Goal: Complete application form: Complete application form

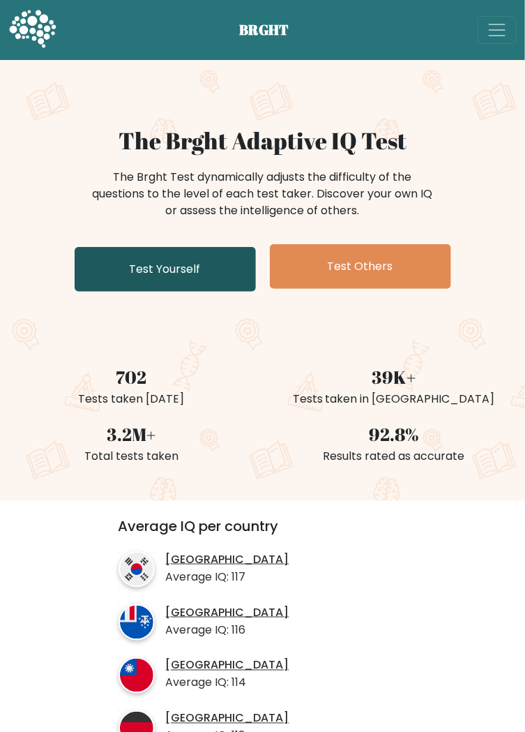
click at [167, 262] on link "Test Yourself" at bounding box center [165, 269] width 181 height 45
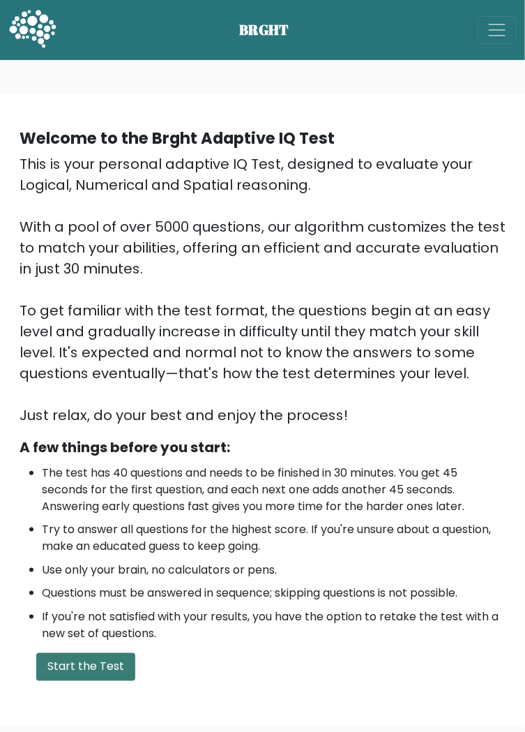
click at [79, 673] on button "Start the Test" at bounding box center [85, 667] width 99 height 28
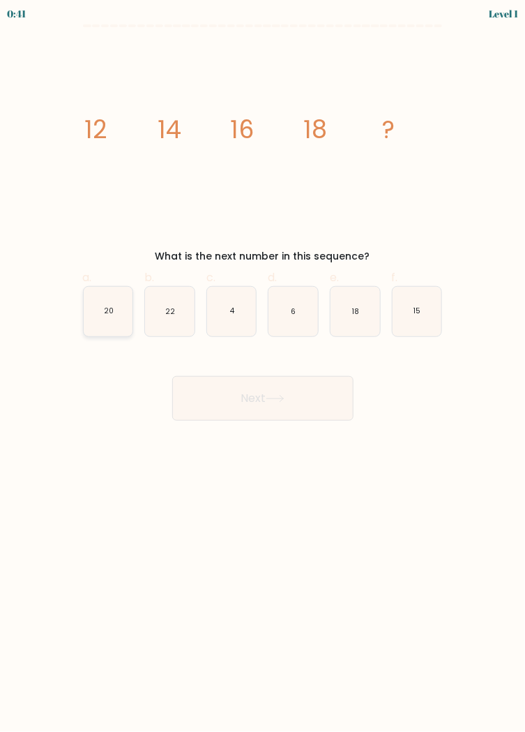
click at [105, 328] on icon "20" at bounding box center [109, 312] width 50 height 50
click at [263, 366] on input "a. 20" at bounding box center [263, 370] width 1 height 9
radio input "true"
click at [316, 401] on button "Next" at bounding box center [262, 398] width 181 height 45
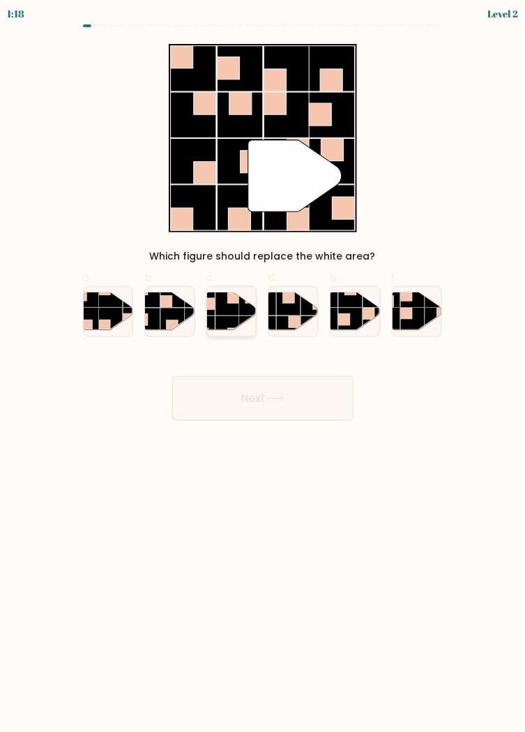
click at [220, 309] on rect at bounding box center [228, 304] width 24 height 24
click at [263, 366] on input "c." at bounding box center [263, 370] width 1 height 9
radio input "true"
click at [193, 393] on button "Next" at bounding box center [262, 398] width 181 height 45
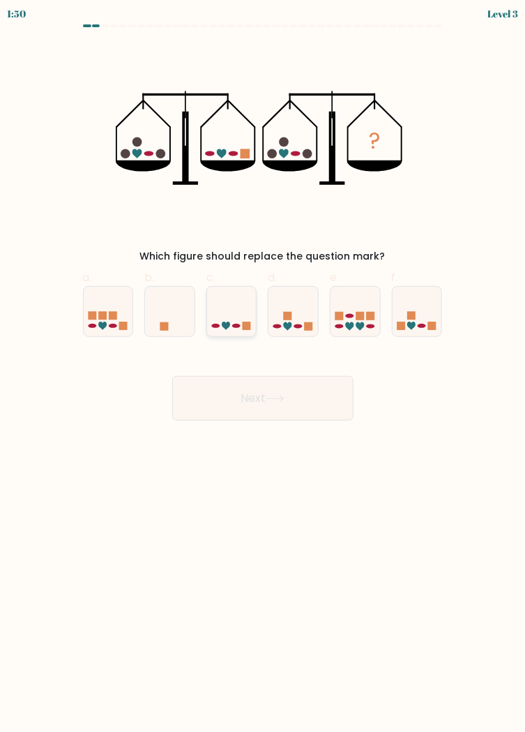
click at [226, 320] on icon at bounding box center [232, 311] width 50 height 41
click at [263, 366] on input "c." at bounding box center [263, 370] width 1 height 9
radio input "true"
click at [197, 376] on button "Next" at bounding box center [262, 398] width 181 height 45
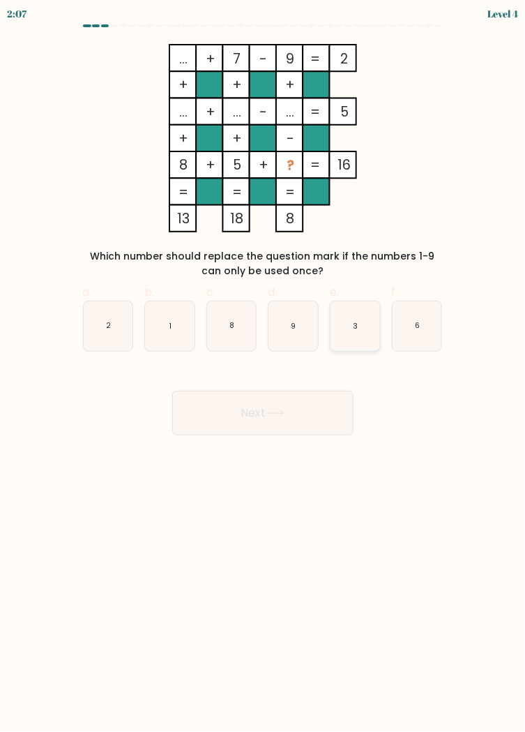
click at [352, 330] on icon "3" at bounding box center [356, 326] width 50 height 50
click at [264, 366] on input "e. 3" at bounding box center [263, 370] width 1 height 9
radio input "true"
click at [325, 409] on button "Next" at bounding box center [262, 413] width 181 height 45
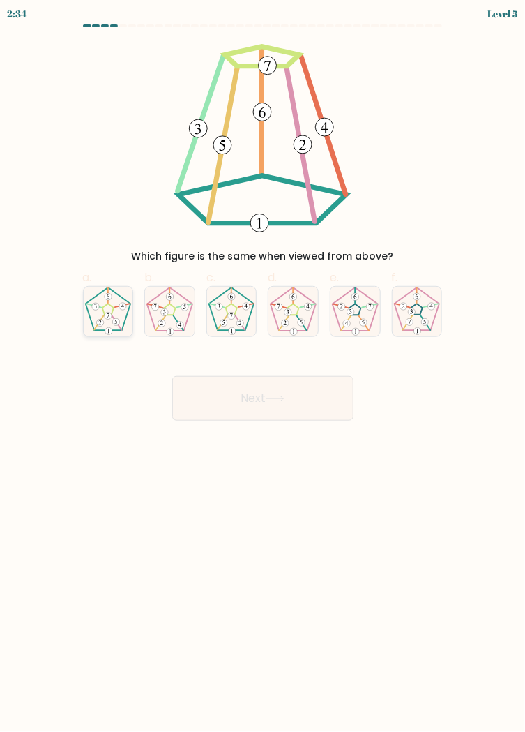
click at [105, 317] on 180 at bounding box center [108, 315] width 7 height 7
click at [263, 366] on input "a." at bounding box center [263, 370] width 1 height 9
radio input "true"
click at [329, 388] on button "Next" at bounding box center [262, 398] width 181 height 45
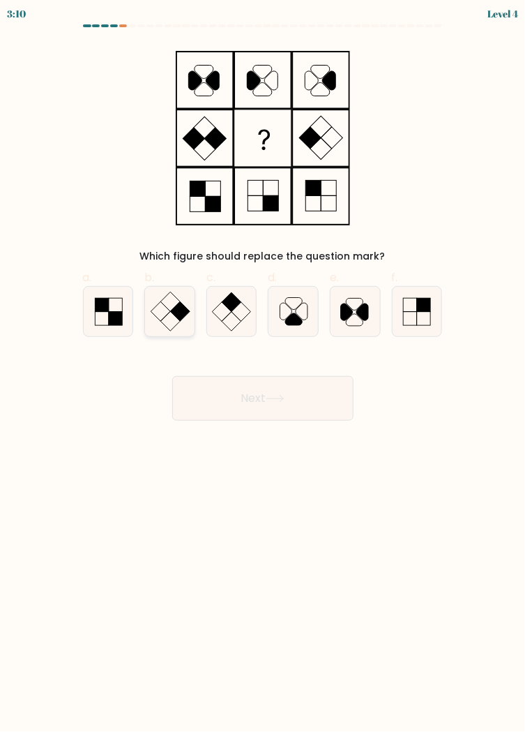
click at [179, 303] on rect at bounding box center [170, 302] width 20 height 20
click at [263, 366] on input "b." at bounding box center [263, 370] width 1 height 9
radio input "true"
click at [340, 380] on button "Next" at bounding box center [262, 398] width 181 height 45
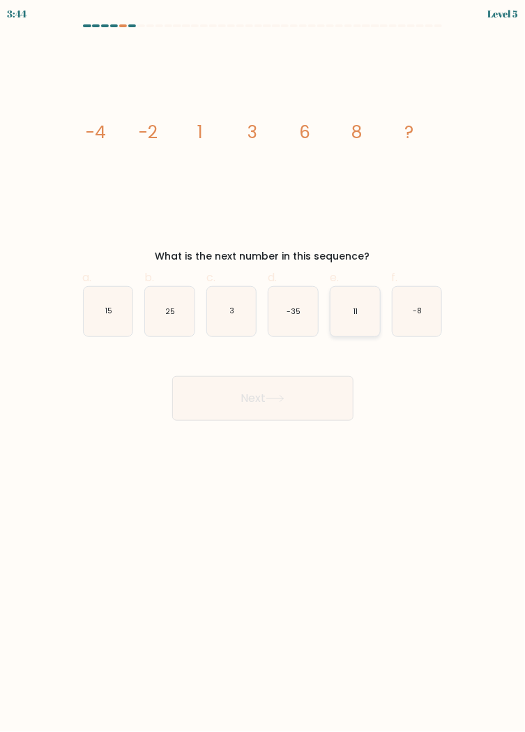
click at [352, 314] on icon "11" at bounding box center [356, 312] width 50 height 50
click at [264, 366] on input "e. 11" at bounding box center [263, 370] width 1 height 9
radio input "true"
click at [325, 393] on button "Next" at bounding box center [262, 398] width 181 height 45
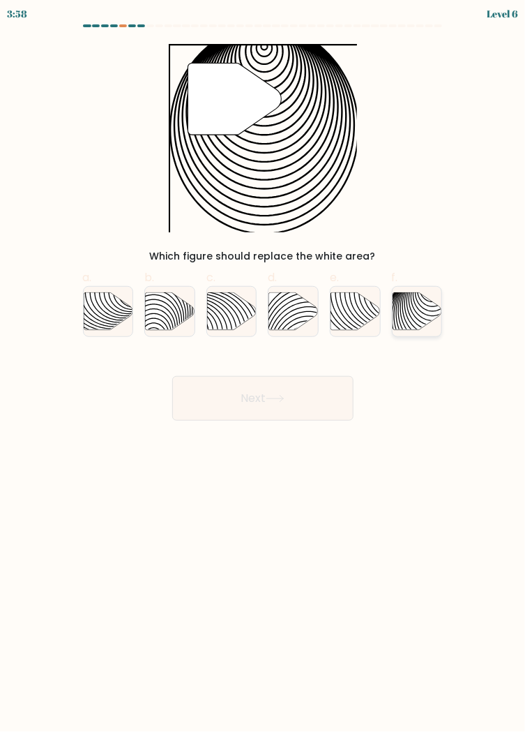
click at [419, 313] on icon at bounding box center [433, 332] width 99 height 99
click at [264, 366] on input "f." at bounding box center [263, 370] width 1 height 9
radio input "true"
click at [331, 401] on button "Next" at bounding box center [262, 398] width 181 height 45
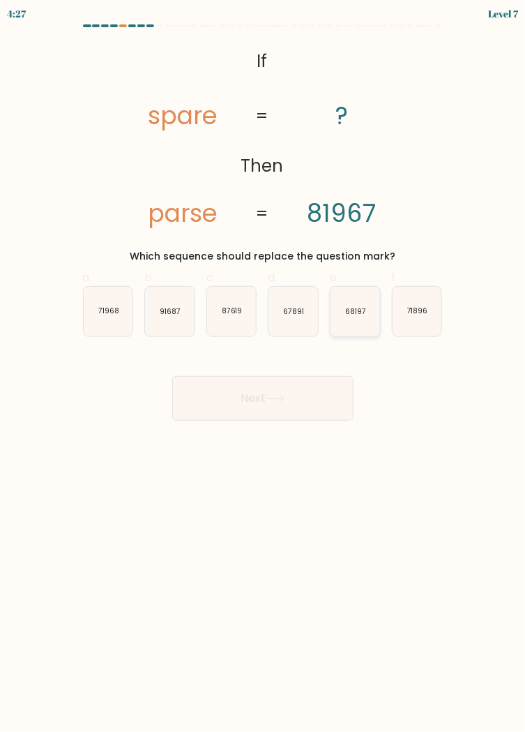
click at [363, 316] on text "68197" at bounding box center [355, 311] width 21 height 10
click at [264, 366] on input "e. 68197" at bounding box center [263, 370] width 1 height 9
radio input "true"
click at [326, 394] on button "Next" at bounding box center [262, 398] width 181 height 45
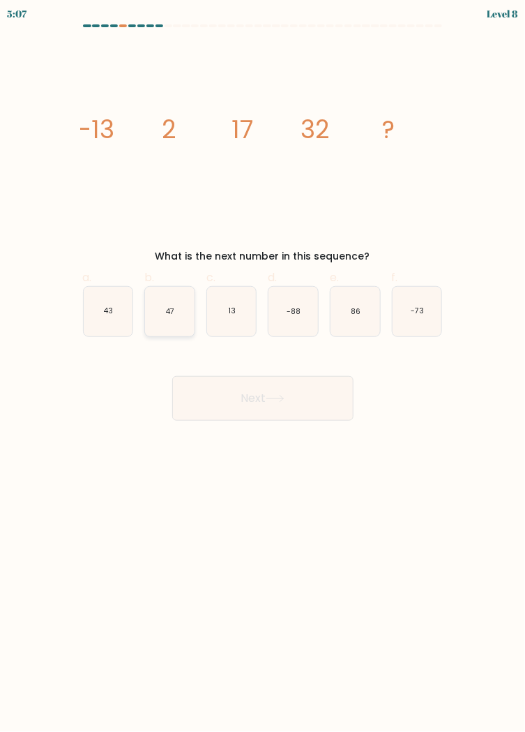
click at [179, 319] on icon "47" at bounding box center [170, 312] width 50 height 50
click at [263, 366] on input "b. 47" at bounding box center [263, 370] width 1 height 9
radio input "true"
click at [334, 398] on button "Next" at bounding box center [262, 398] width 181 height 45
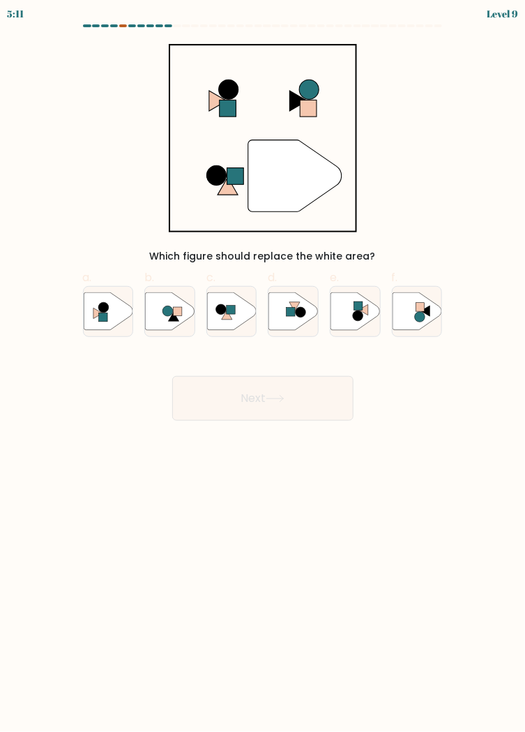
click at [123, 25] on div at bounding box center [123, 25] width 8 height 3
click at [121, 25] on div at bounding box center [123, 25] width 8 height 3
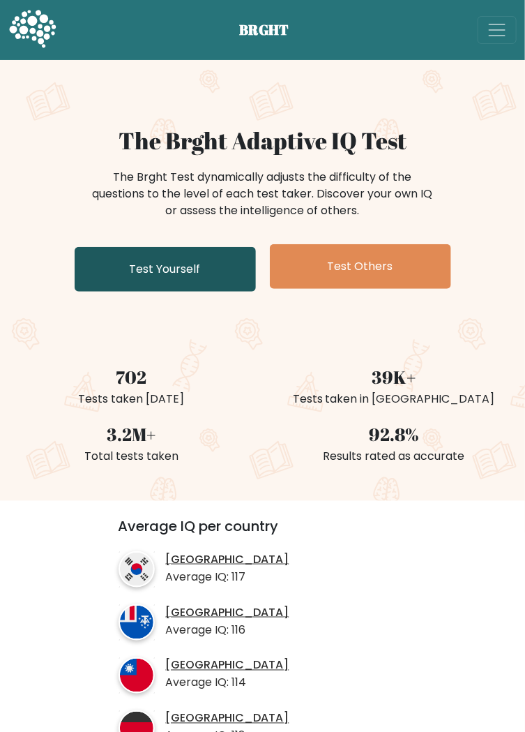
click at [116, 268] on link "Test Yourself" at bounding box center [165, 269] width 181 height 45
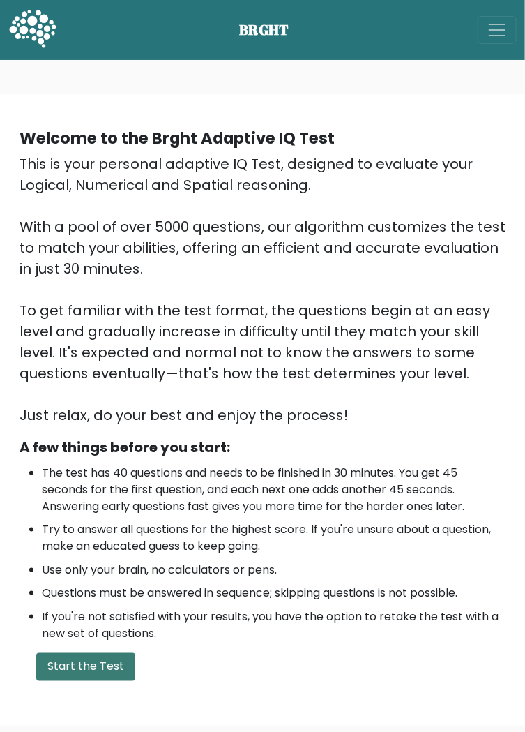
click at [93, 661] on button "Start the Test" at bounding box center [85, 667] width 99 height 28
click at [114, 673] on button "Start the Test" at bounding box center [85, 667] width 99 height 28
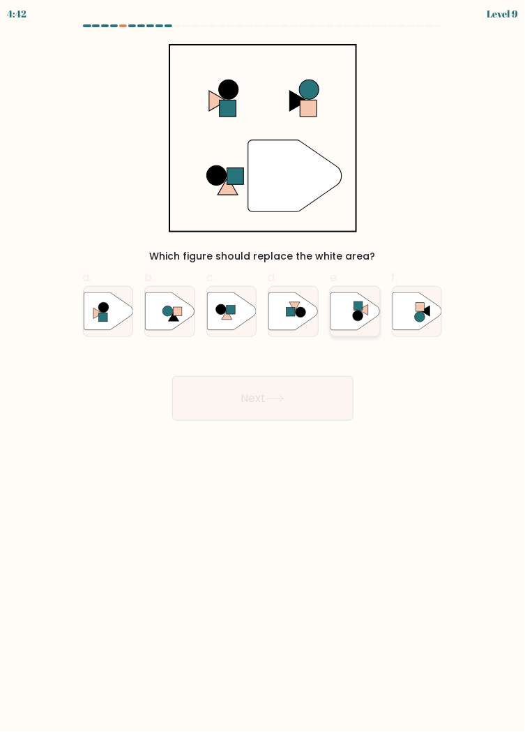
click at [352, 323] on icon at bounding box center [356, 311] width 50 height 38
click at [264, 366] on input "e." at bounding box center [263, 370] width 1 height 9
radio input "true"
click at [316, 398] on button "Next" at bounding box center [262, 398] width 181 height 45
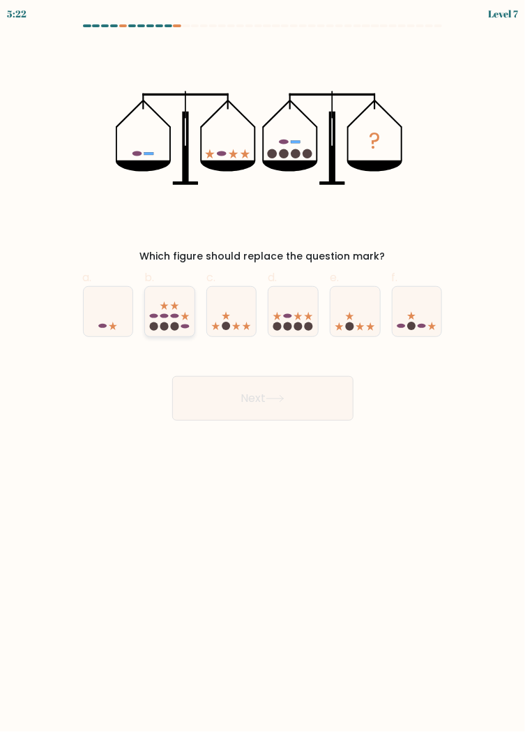
click at [164, 317] on ellipse at bounding box center [164, 316] width 8 height 4
click at [263, 366] on input "b." at bounding box center [263, 370] width 1 height 9
radio input "true"
click at [329, 398] on button "Next" at bounding box center [262, 398] width 181 height 45
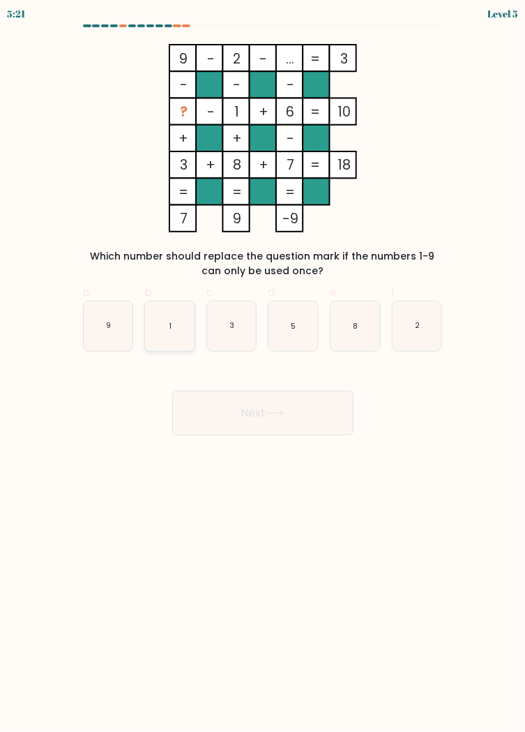
click at [176, 317] on icon "1" at bounding box center [170, 326] width 50 height 50
click at [263, 366] on input "b. 1" at bounding box center [263, 370] width 1 height 9
radio input "true"
click at [331, 407] on button "Next" at bounding box center [262, 413] width 181 height 45
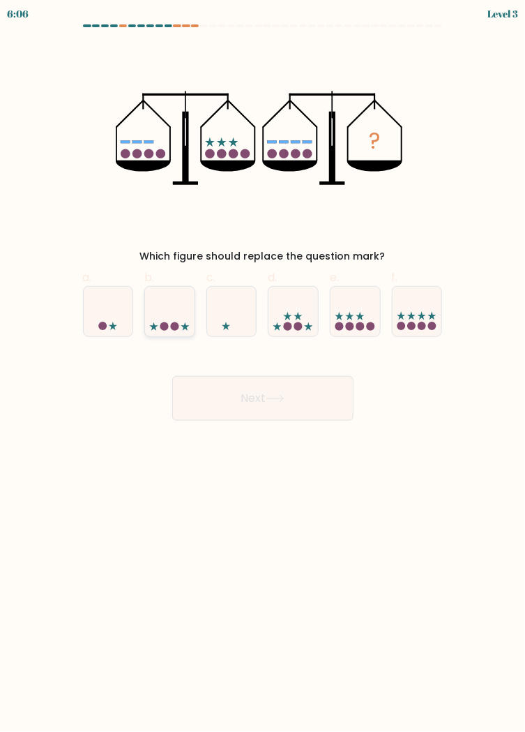
click at [169, 313] on icon at bounding box center [170, 311] width 50 height 41
click at [263, 366] on input "b." at bounding box center [263, 370] width 1 height 9
radio input "true"
click at [331, 404] on button "Next" at bounding box center [262, 398] width 181 height 45
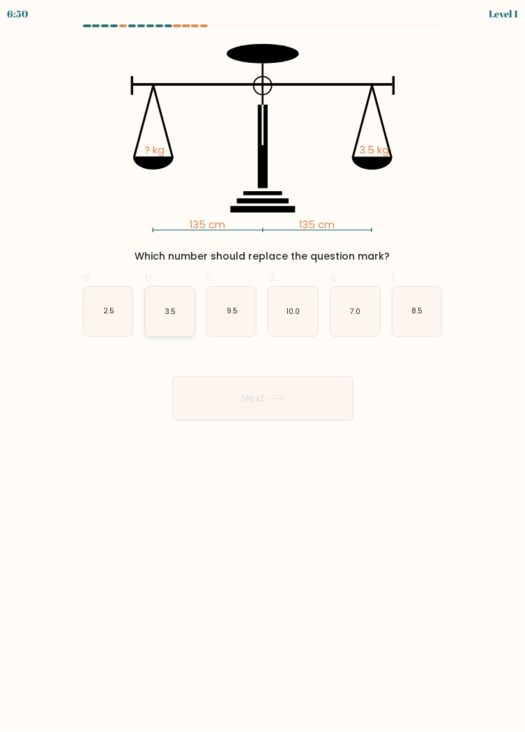
click at [170, 308] on text "3.5" at bounding box center [170, 311] width 11 height 10
click at [263, 366] on input "b. 3.5" at bounding box center [263, 370] width 1 height 9
radio input "true"
click at [335, 400] on button "Next" at bounding box center [262, 398] width 181 height 45
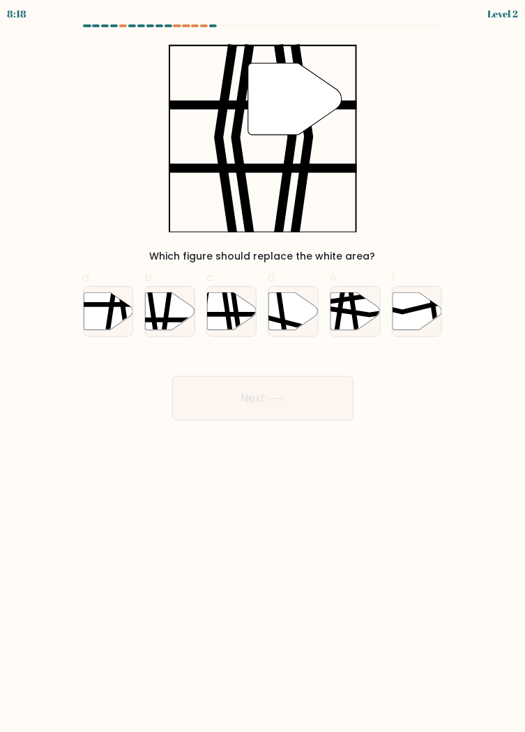
click at [509, 16] on div "Level 2" at bounding box center [503, 13] width 31 height 15
click at [294, 325] on icon at bounding box center [308, 321] width 99 height 13
click at [264, 366] on input "d." at bounding box center [263, 370] width 1 height 9
radio input "true"
click at [296, 390] on button "Next" at bounding box center [262, 398] width 181 height 45
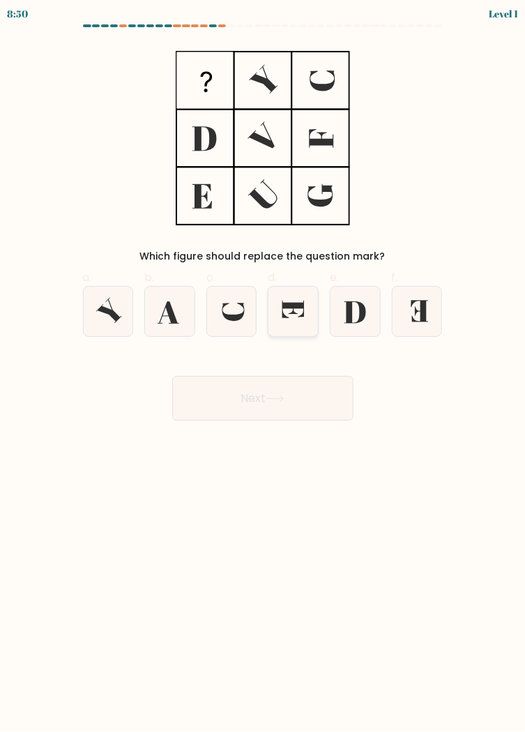
click at [302, 310] on icon at bounding box center [294, 312] width 50 height 50
click at [264, 366] on input "d." at bounding box center [263, 370] width 1 height 9
radio input "true"
click at [300, 386] on button "Next" at bounding box center [262, 398] width 181 height 45
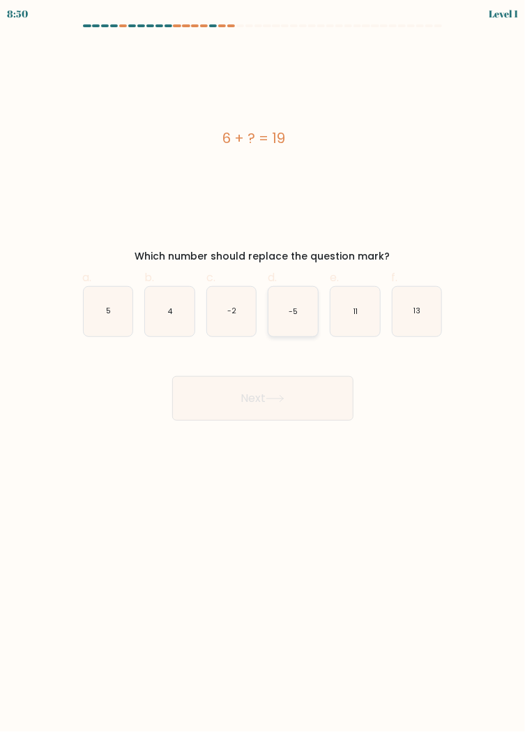
click at [305, 310] on icon "-5" at bounding box center [294, 312] width 50 height 50
click at [264, 366] on input "d. -5" at bounding box center [263, 370] width 1 height 9
radio input "true"
click at [296, 394] on button "Next" at bounding box center [262, 398] width 181 height 45
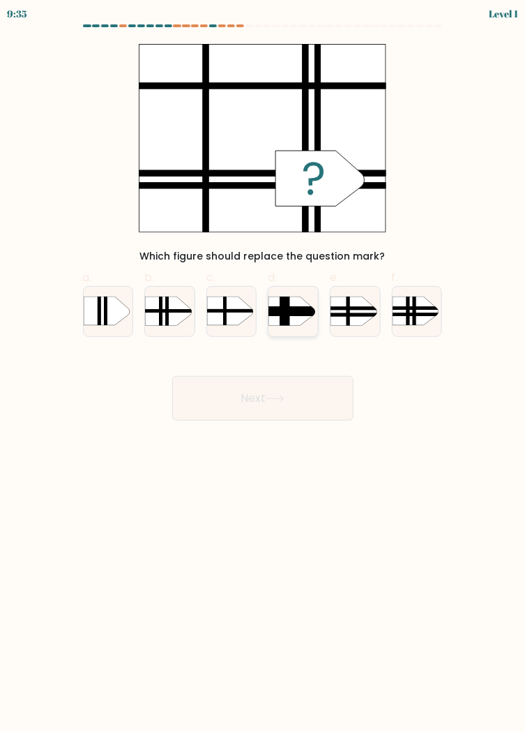
click at [308, 311] on rect at bounding box center [261, 312] width 128 height 10
click at [264, 366] on input "d." at bounding box center [263, 370] width 1 height 9
radio input "true"
click at [300, 393] on button "Next" at bounding box center [262, 398] width 181 height 45
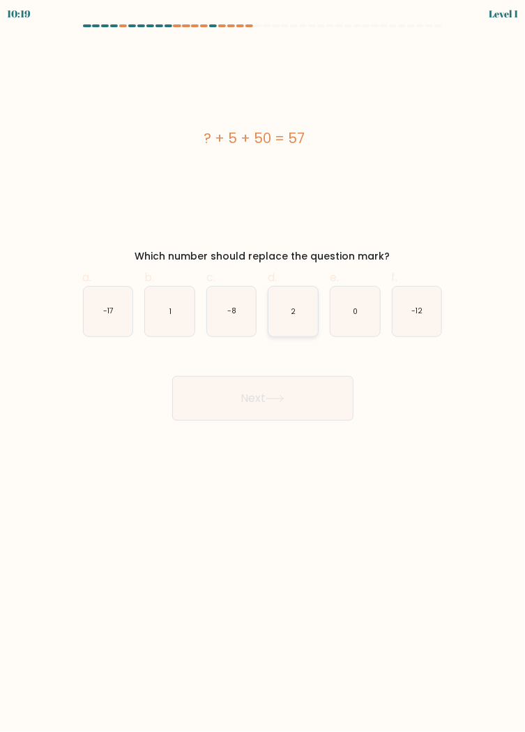
click at [306, 314] on icon "2" at bounding box center [294, 312] width 50 height 50
click at [264, 366] on input "d. 2" at bounding box center [263, 370] width 1 height 9
radio input "true"
click at [305, 391] on button "Next" at bounding box center [262, 398] width 181 height 45
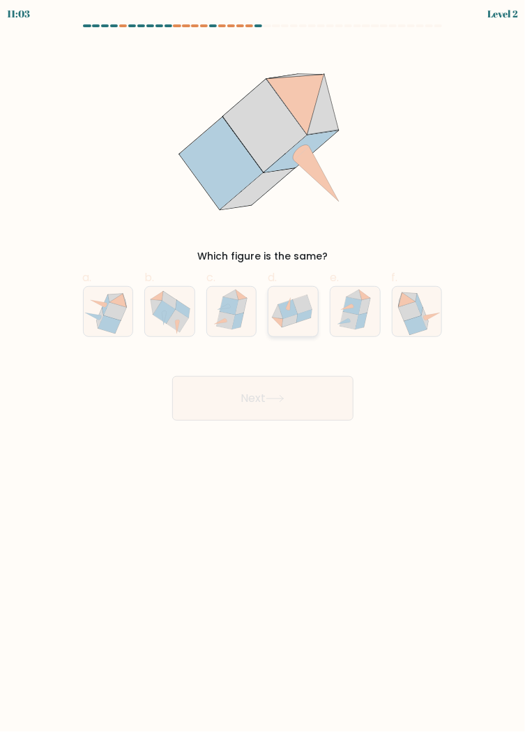
click at [299, 308] on icon at bounding box center [303, 304] width 20 height 19
click at [264, 366] on input "d." at bounding box center [263, 370] width 1 height 9
radio input "true"
click at [296, 384] on button "Next" at bounding box center [262, 398] width 181 height 45
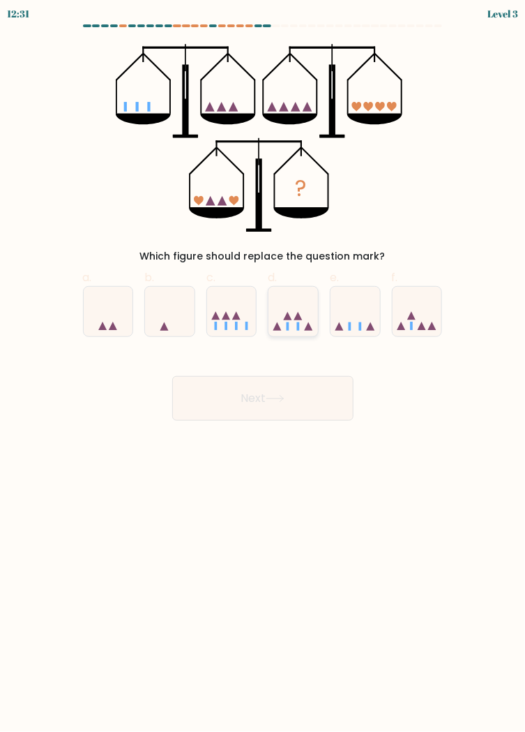
click at [304, 306] on icon at bounding box center [294, 311] width 50 height 41
click at [264, 366] on input "d." at bounding box center [263, 370] width 1 height 9
radio input "true"
click at [299, 383] on button "Next" at bounding box center [262, 398] width 181 height 45
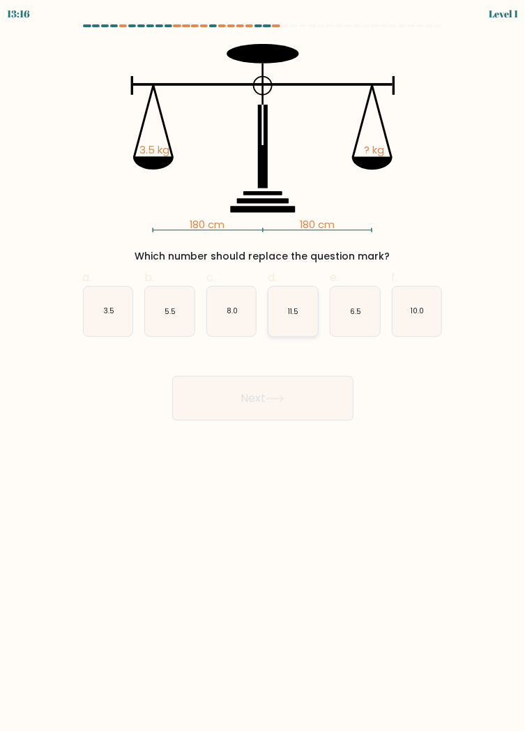
click at [299, 317] on icon "11.5" at bounding box center [294, 312] width 50 height 50
click at [264, 366] on input "d. 11.5" at bounding box center [263, 370] width 1 height 9
radio input "true"
click at [295, 382] on button "Next" at bounding box center [262, 398] width 181 height 45
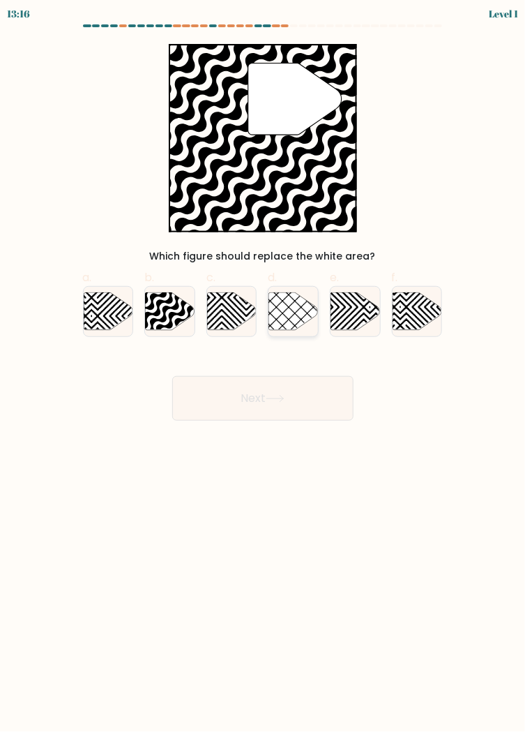
click at [301, 308] on icon at bounding box center [294, 311] width 50 height 38
click at [264, 366] on input "d." at bounding box center [263, 370] width 1 height 9
radio input "true"
click at [299, 396] on button "Next" at bounding box center [262, 398] width 181 height 45
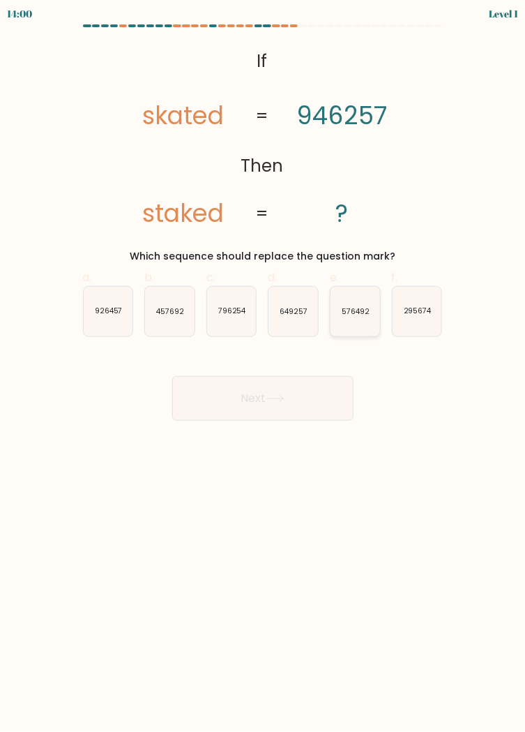
click at [352, 309] on text "576492" at bounding box center [356, 311] width 28 height 10
click at [264, 366] on input "e. 576492" at bounding box center [263, 370] width 1 height 9
radio input "true"
click at [421, 303] on icon "295674" at bounding box center [418, 312] width 50 height 50
click at [264, 366] on input "f. 295674" at bounding box center [263, 370] width 1 height 9
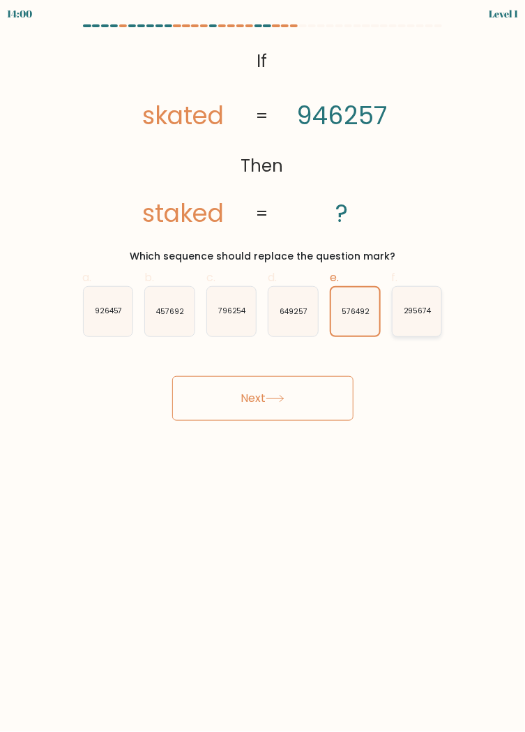
radio input "true"
click at [310, 396] on button "Next" at bounding box center [262, 398] width 181 height 45
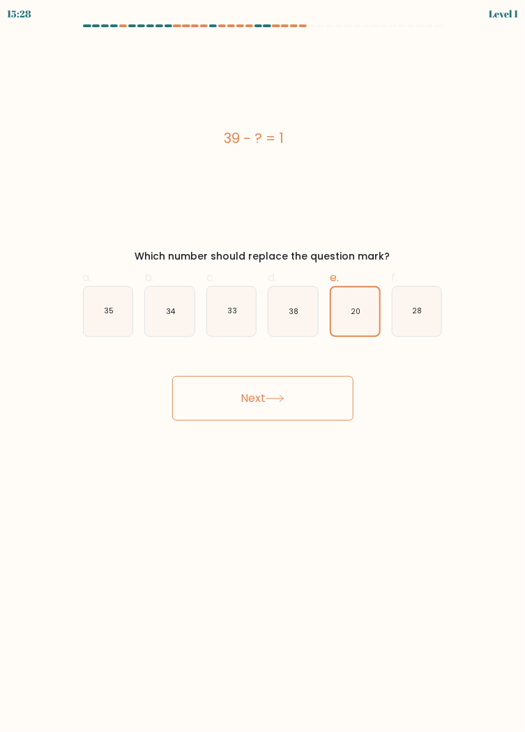
click at [294, 407] on button "Next" at bounding box center [262, 398] width 181 height 45
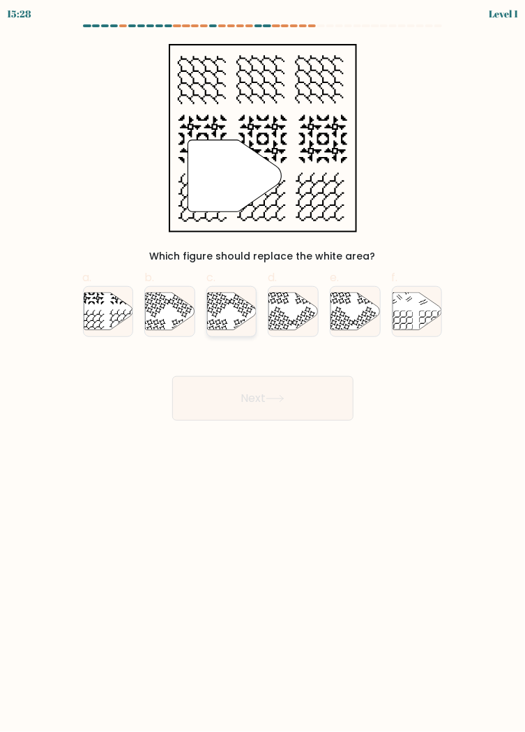
click at [256, 329] on icon at bounding box center [232, 311] width 50 height 38
click at [263, 366] on input "c." at bounding box center [263, 370] width 1 height 9
radio input "true"
click at [294, 410] on button "Next" at bounding box center [262, 398] width 181 height 45
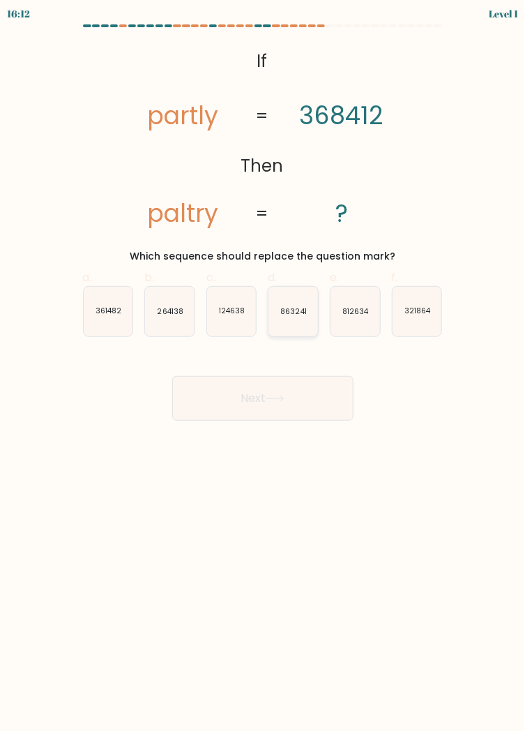
click at [315, 322] on icon "863241" at bounding box center [294, 312] width 50 height 50
click at [264, 366] on input "d. 863241" at bounding box center [263, 370] width 1 height 9
radio input "true"
click at [292, 409] on button "Next" at bounding box center [262, 398] width 181 height 45
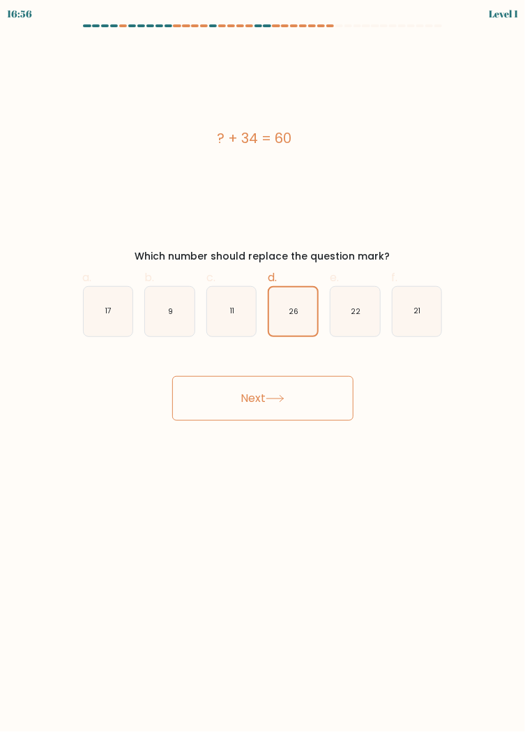
click at [290, 401] on button "Next" at bounding box center [262, 398] width 181 height 45
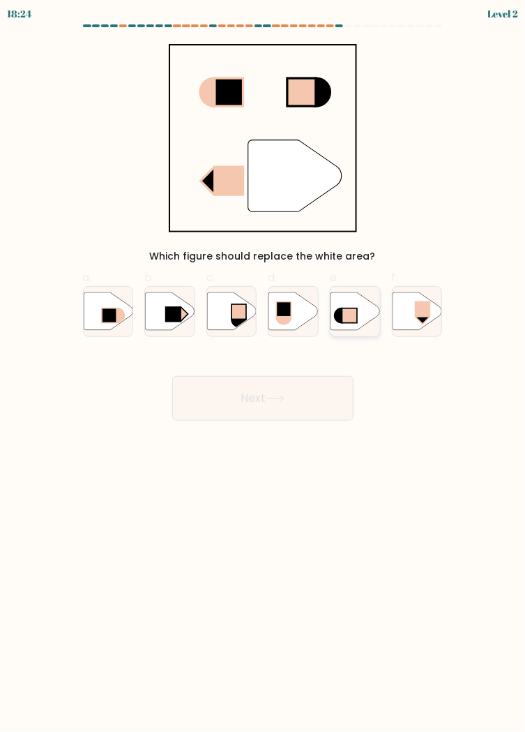
click at [375, 309] on icon at bounding box center [356, 311] width 50 height 38
click at [264, 366] on input "e." at bounding box center [263, 370] width 1 height 9
radio input "true"
click at [289, 397] on button "Next" at bounding box center [262, 398] width 181 height 45
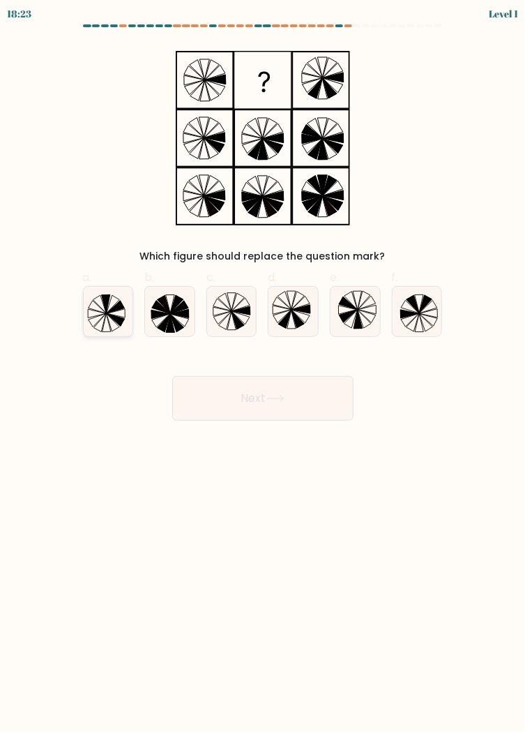
click at [120, 292] on icon at bounding box center [109, 312] width 50 height 50
click at [263, 366] on input "a." at bounding box center [263, 370] width 1 height 9
radio input "true"
click at [313, 393] on button "Next" at bounding box center [262, 398] width 181 height 45
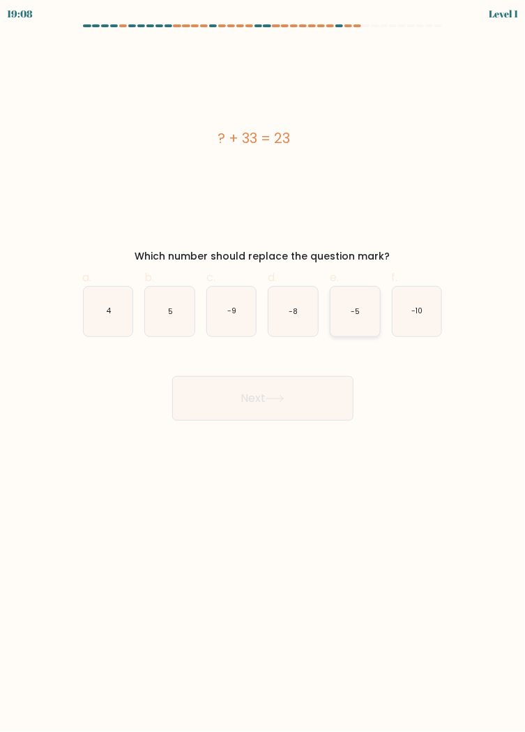
click at [347, 293] on icon "-5" at bounding box center [356, 312] width 50 height 50
click at [264, 366] on input "e. -5" at bounding box center [263, 370] width 1 height 9
radio input "true"
click at [305, 389] on button "Next" at bounding box center [262, 398] width 181 height 45
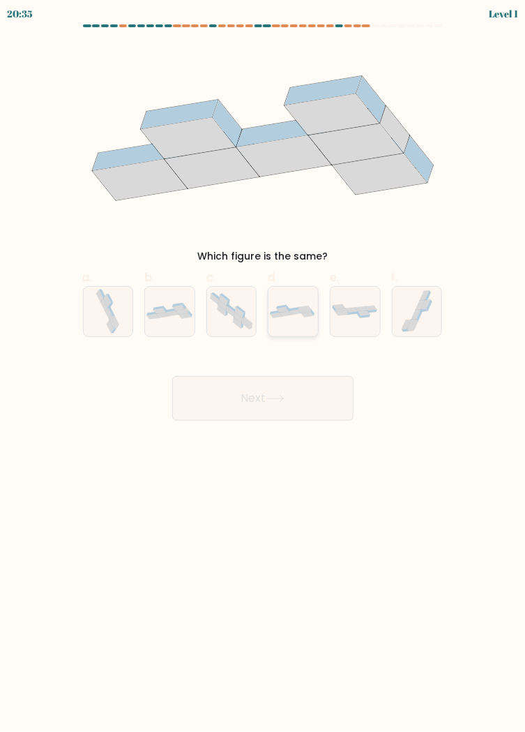
click at [306, 310] on icon at bounding box center [306, 311] width 13 height 6
click at [264, 366] on input "d." at bounding box center [263, 370] width 1 height 9
radio input "true"
click at [299, 389] on button "Next" at bounding box center [262, 398] width 181 height 45
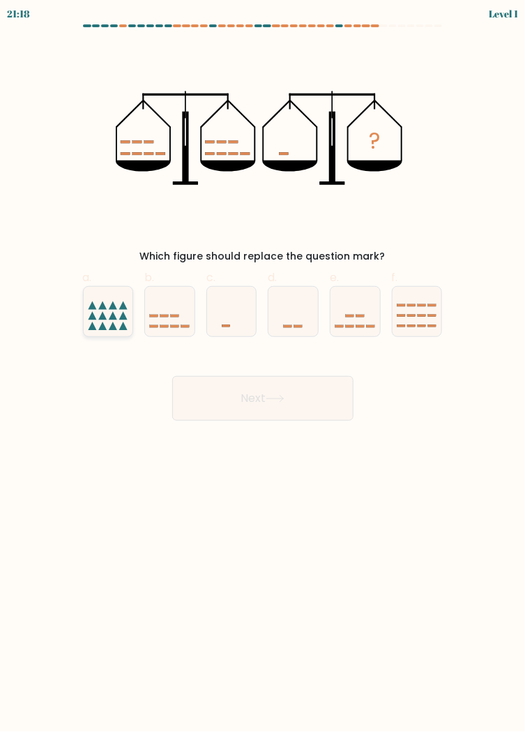
click at [313, 398] on button "Next" at bounding box center [262, 398] width 181 height 45
click at [119, 302] on icon at bounding box center [109, 311] width 50 height 41
click at [263, 366] on input "a." at bounding box center [263, 370] width 1 height 9
radio input "true"
click at [323, 391] on button "Next" at bounding box center [262, 398] width 181 height 45
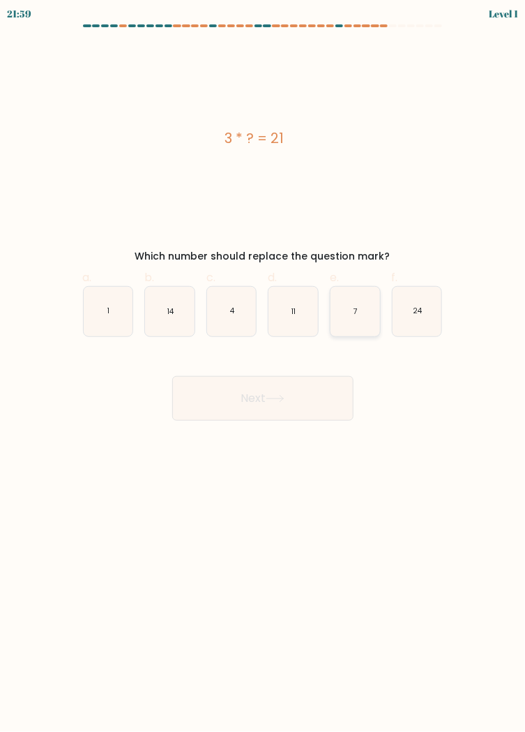
click at [359, 318] on icon "7" at bounding box center [356, 312] width 50 height 50
click at [264, 366] on input "e. 7" at bounding box center [263, 370] width 1 height 9
radio input "true"
click at [307, 419] on button "Next" at bounding box center [262, 398] width 181 height 45
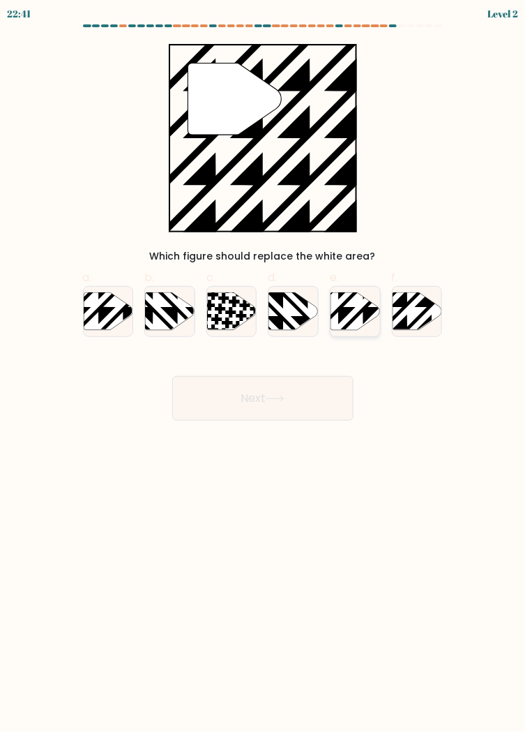
click at [363, 322] on icon at bounding box center [356, 311] width 50 height 38
click at [264, 366] on input "e." at bounding box center [263, 370] width 1 height 9
radio input "true"
click at [323, 396] on button "Next" at bounding box center [262, 398] width 181 height 45
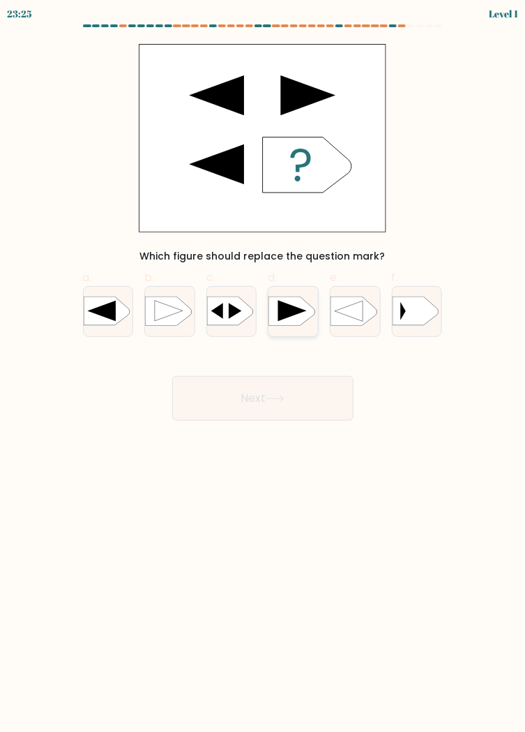
click at [310, 311] on rect at bounding box center [268, 297] width 128 height 98
click at [264, 366] on input "d." at bounding box center [263, 370] width 1 height 9
radio input "true"
click at [303, 407] on button "Next" at bounding box center [262, 398] width 181 height 45
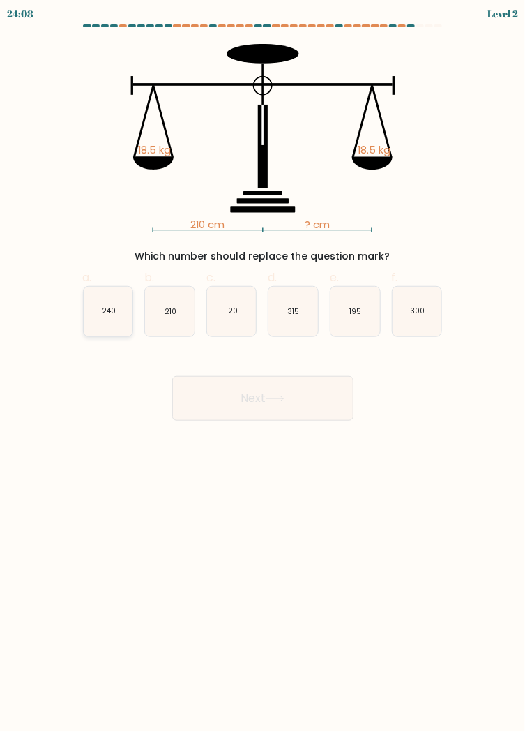
click at [124, 310] on icon "240" at bounding box center [109, 312] width 50 height 50
click at [263, 366] on input "a. 240" at bounding box center [263, 370] width 1 height 9
radio input "true"
click at [311, 403] on button "Next" at bounding box center [262, 398] width 181 height 45
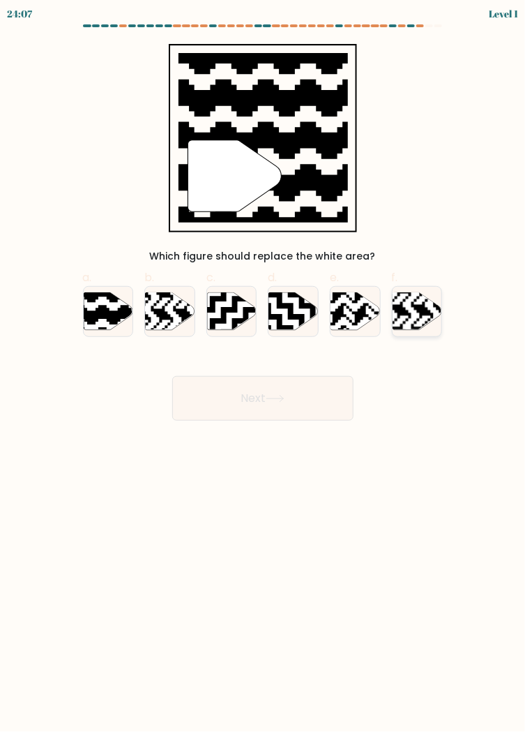
click at [396, 296] on rect at bounding box center [400, 331] width 89 height 89
click at [264, 366] on input "f." at bounding box center [263, 370] width 1 height 9
radio input "true"
click at [313, 397] on button "Next" at bounding box center [262, 398] width 181 height 45
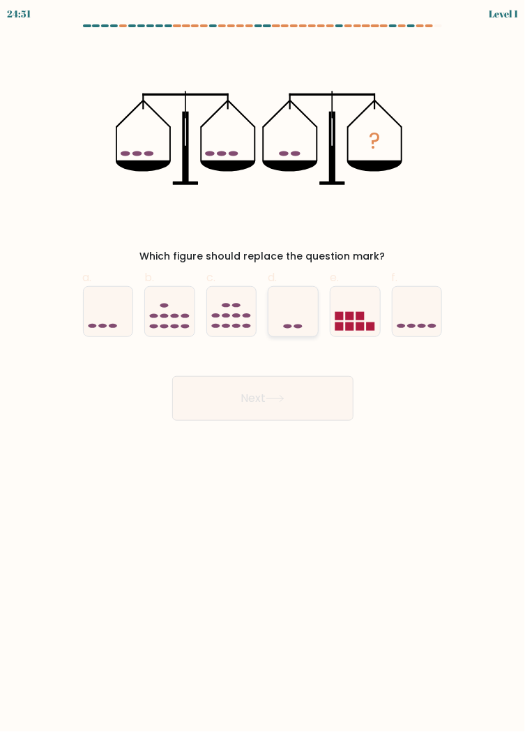
click at [316, 314] on icon at bounding box center [294, 311] width 50 height 41
click at [264, 366] on input "d." at bounding box center [263, 370] width 1 height 9
radio input "true"
click at [299, 409] on button "Next" at bounding box center [262, 398] width 181 height 45
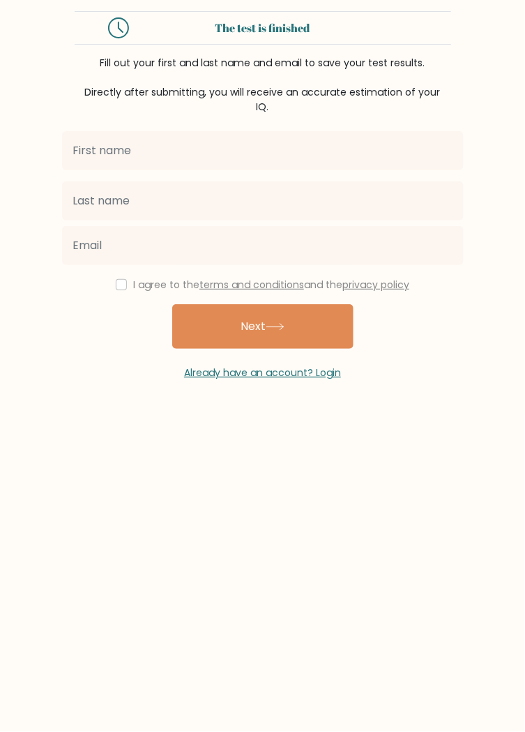
click at [98, 147] on input "text" at bounding box center [263, 150] width 402 height 39
type input "Berken"
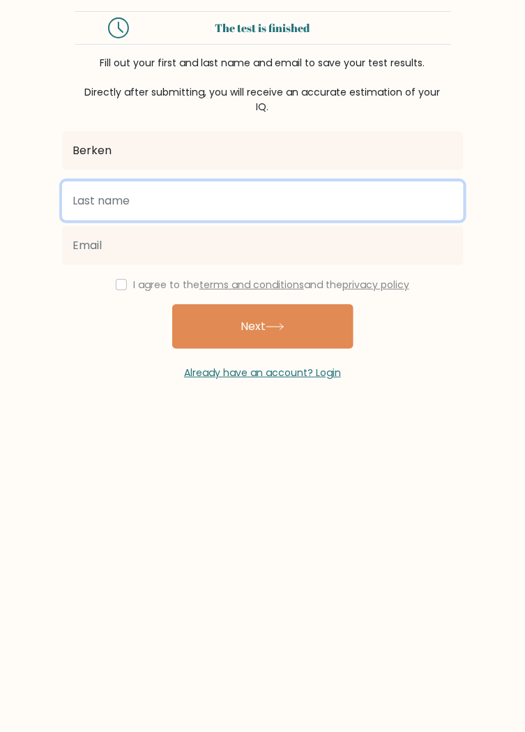
click at [103, 204] on input "text" at bounding box center [263, 200] width 402 height 39
type input "G"
type input "Bochi"
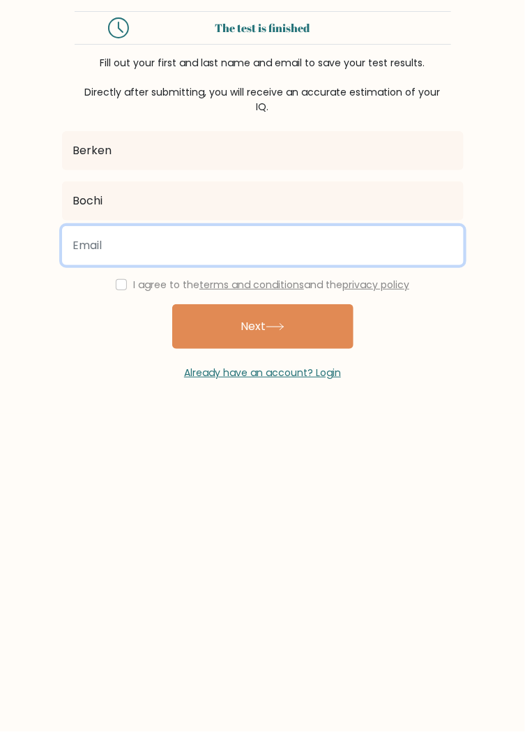
click at [94, 238] on input "email" at bounding box center [263, 245] width 402 height 39
type input "b"
type input "[EMAIL_ADDRESS][DOMAIN_NAME]"
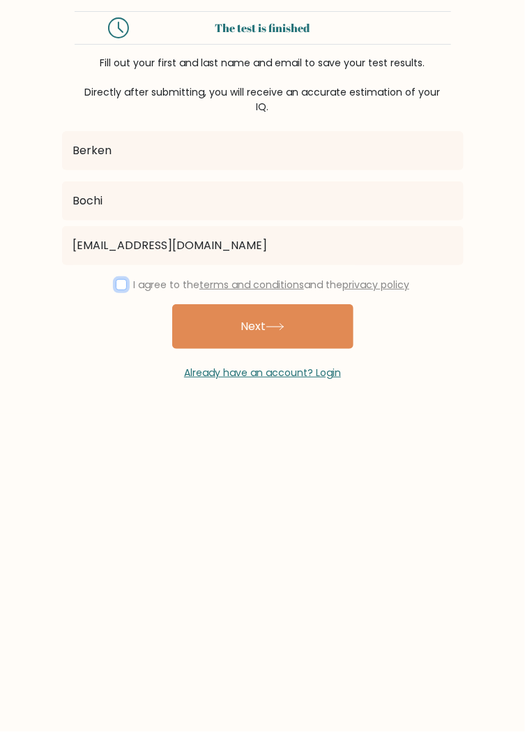
click at [119, 285] on input "checkbox" at bounding box center [121, 284] width 11 height 11
checkbox input "true"
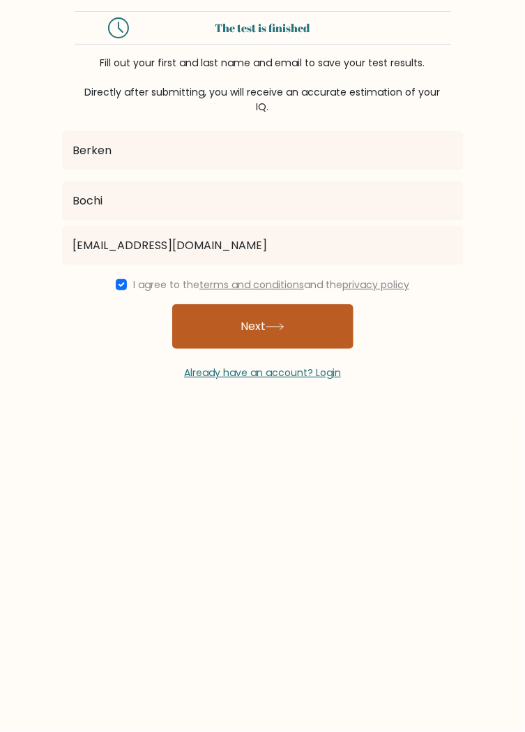
click at [341, 328] on button "Next" at bounding box center [262, 326] width 181 height 45
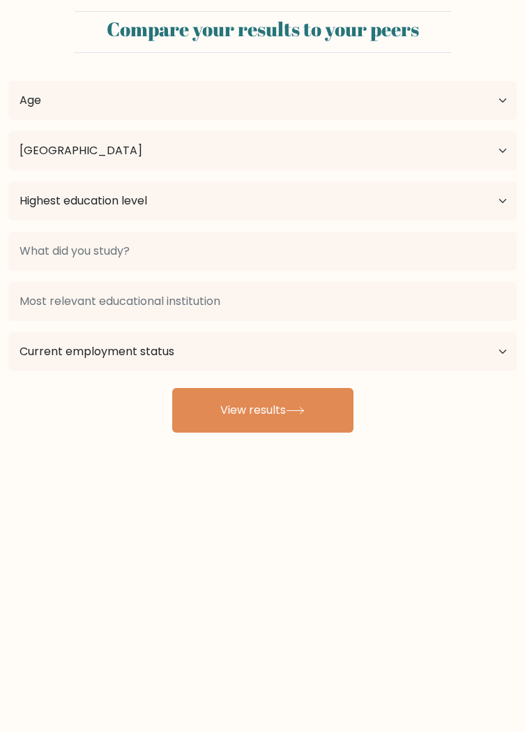
select select "TR"
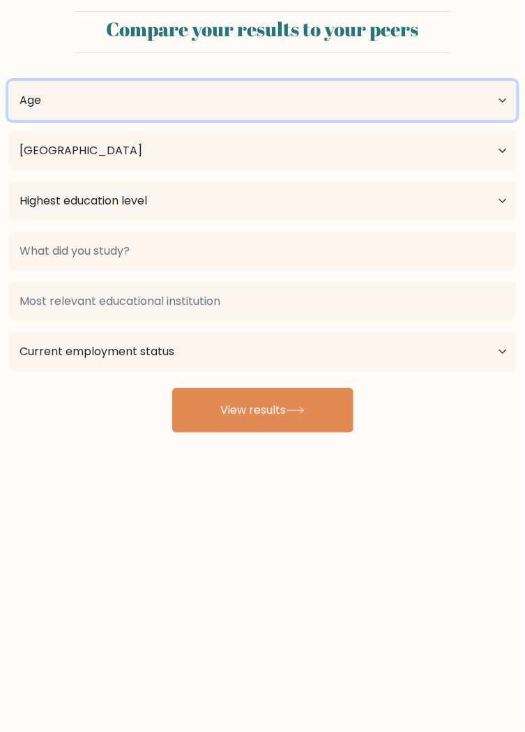
click at [53, 94] on select "Age Under [DEMOGRAPHIC_DATA] [DEMOGRAPHIC_DATA] [DEMOGRAPHIC_DATA] [DEMOGRAPHIC…" at bounding box center [262, 100] width 509 height 39
select select "65_plus"
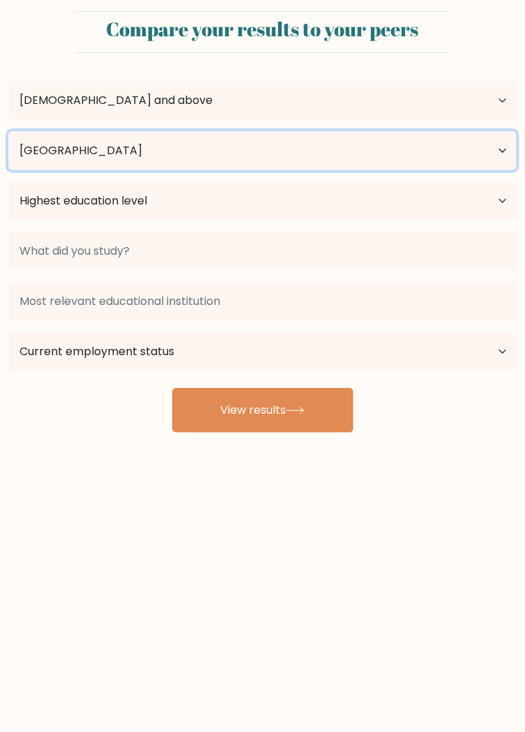
click at [35, 151] on select "Country [GEOGRAPHIC_DATA] [GEOGRAPHIC_DATA] [GEOGRAPHIC_DATA] [US_STATE] [GEOGR…" at bounding box center [262, 150] width 509 height 39
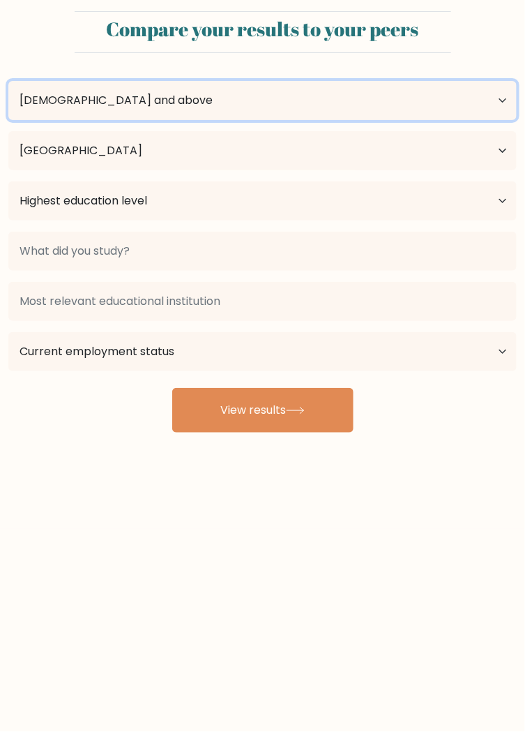
click at [13, 119] on select "Age Under [DEMOGRAPHIC_DATA] [DEMOGRAPHIC_DATA] [DEMOGRAPHIC_DATA] [DEMOGRAPHIC…" at bounding box center [262, 100] width 509 height 39
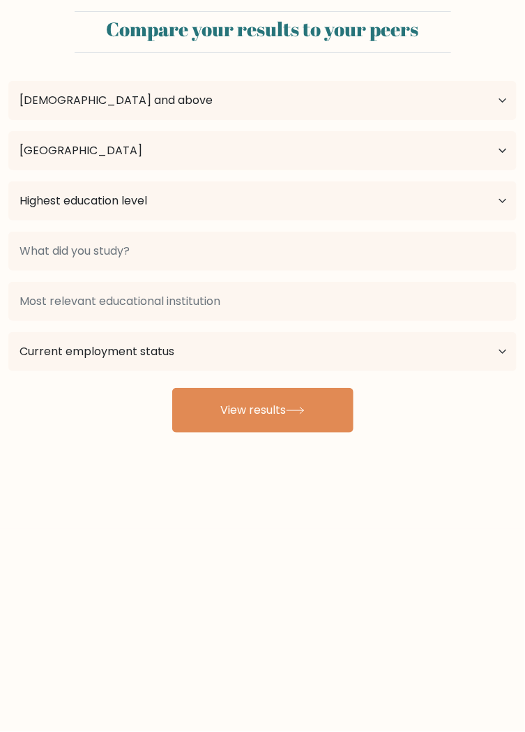
click at [15, 50] on form "Compare your results to your peers [PERSON_NAME] Bochi Age Under [DEMOGRAPHIC_D…" at bounding box center [262, 221] width 525 height 421
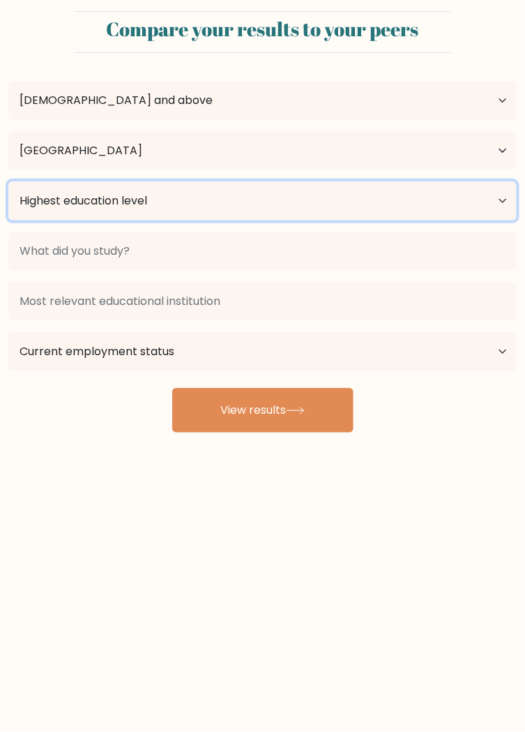
click at [28, 190] on select "Highest education level No schooling Primary Lower Secondary Upper Secondary Oc…" at bounding box center [262, 200] width 509 height 39
select select "no_schooling"
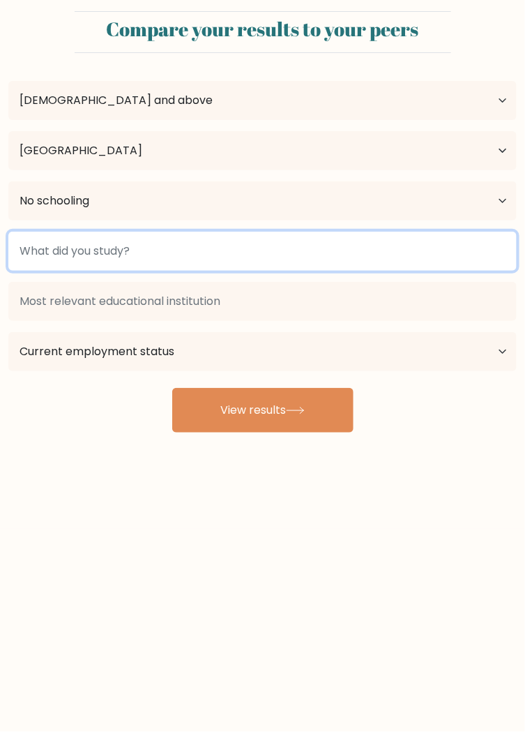
click at [36, 250] on input at bounding box center [262, 251] width 509 height 39
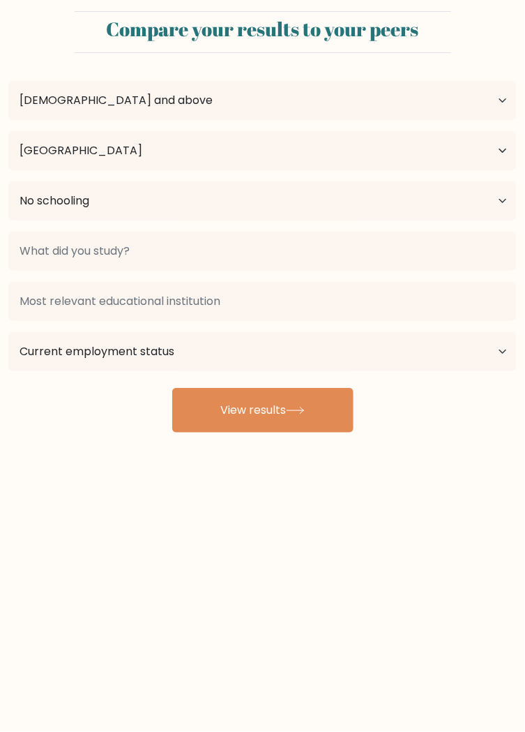
click at [82, 425] on div "Berken Bochi Age Under 18 years old 18-24 years old 25-34 years old 35-44 years…" at bounding box center [262, 248] width 525 height 368
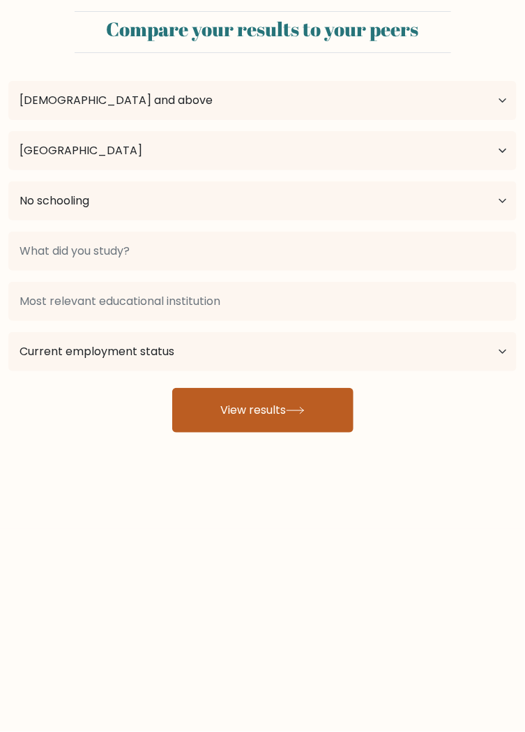
click at [316, 416] on button "View results" at bounding box center [262, 410] width 181 height 45
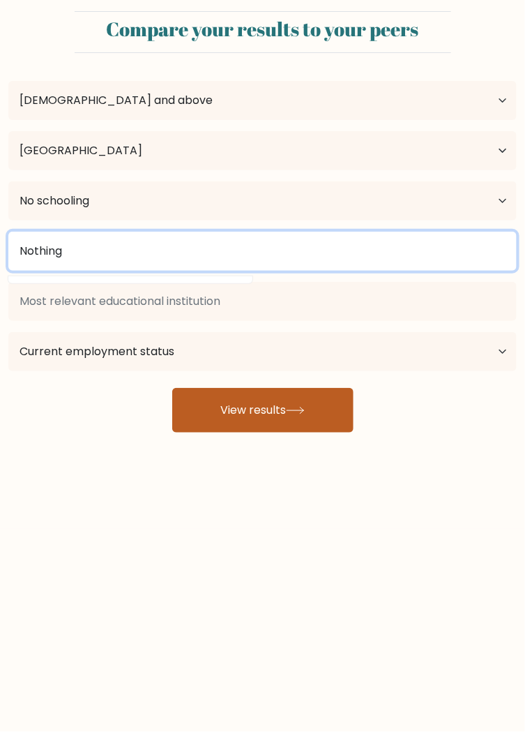
type input "Nothing"
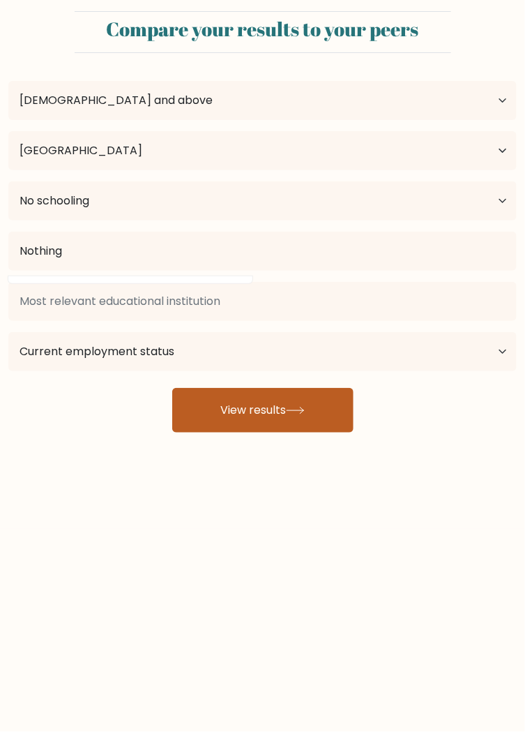
click at [311, 405] on button "View results" at bounding box center [262, 410] width 181 height 45
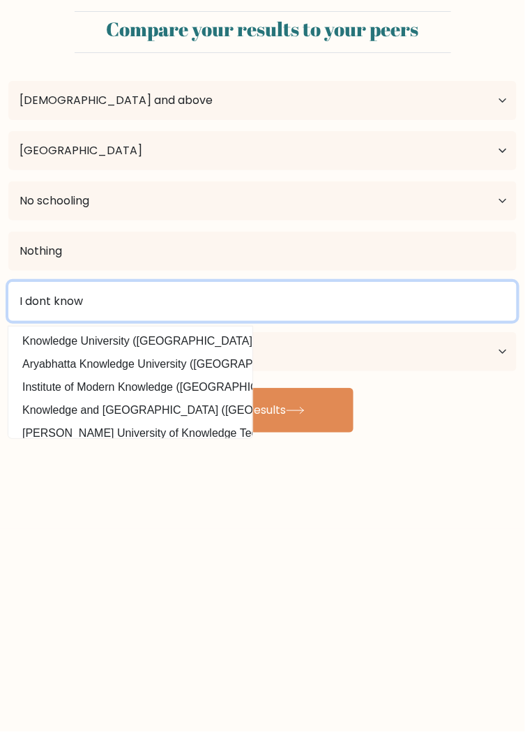
type input "I dont know"
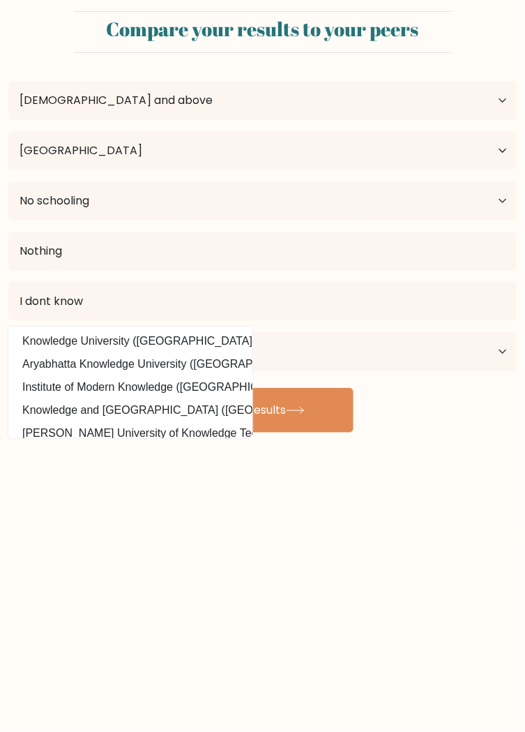
click at [395, 439] on div "Compare your results to your peers Berken Bochi Age Under 18 years old 18-24 ye…" at bounding box center [262, 264] width 525 height 529
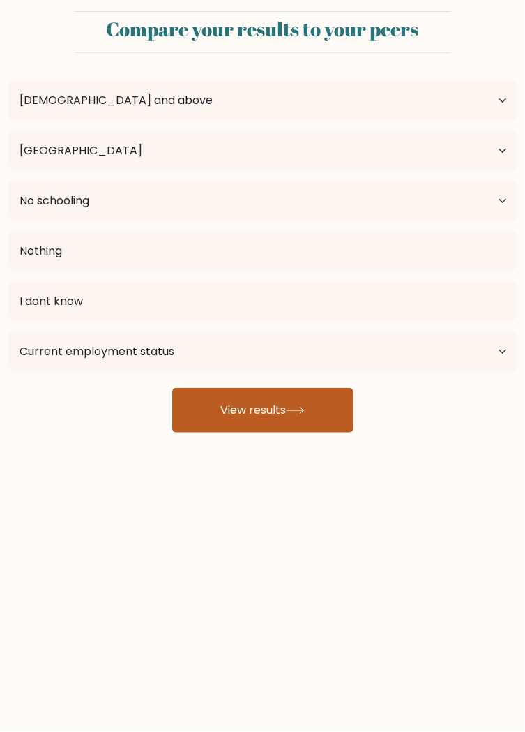
click at [335, 403] on button "View results" at bounding box center [262, 410] width 181 height 45
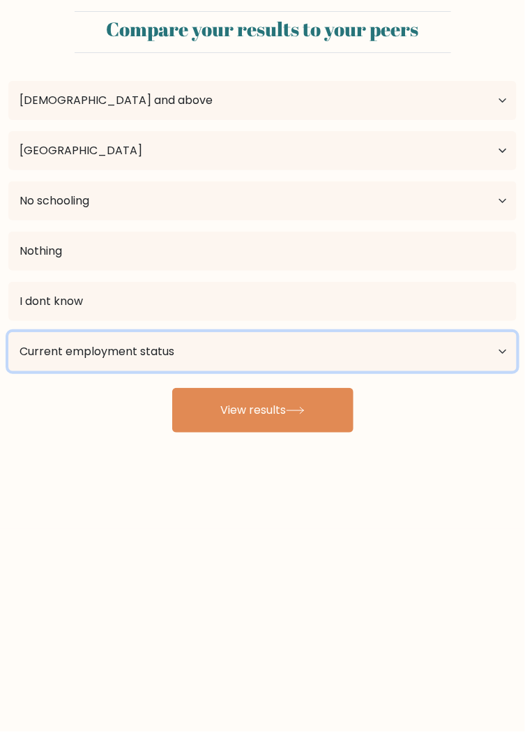
click at [442, 354] on select "Current employment status Employed Student Retired Other / prefer not to answer" at bounding box center [262, 351] width 509 height 39
select select "retired"
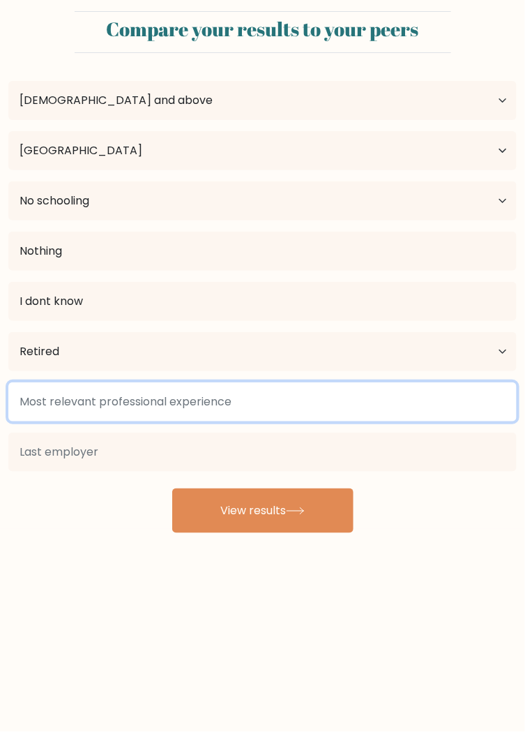
click at [369, 395] on input at bounding box center [262, 401] width 509 height 39
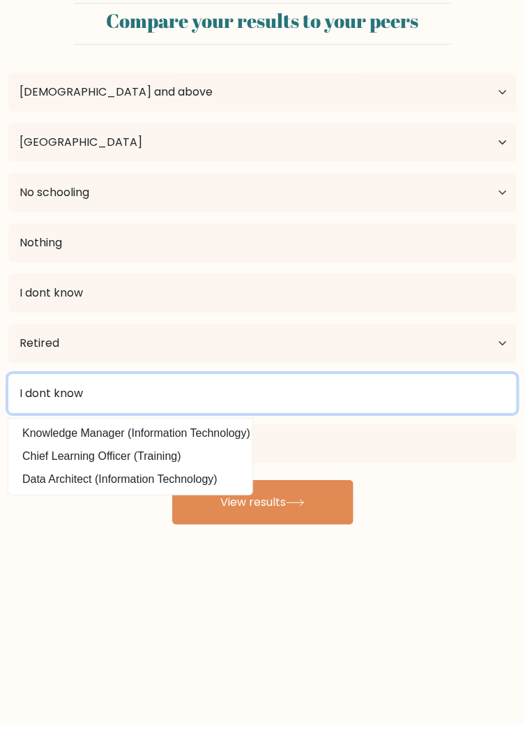
type input "I dont know"
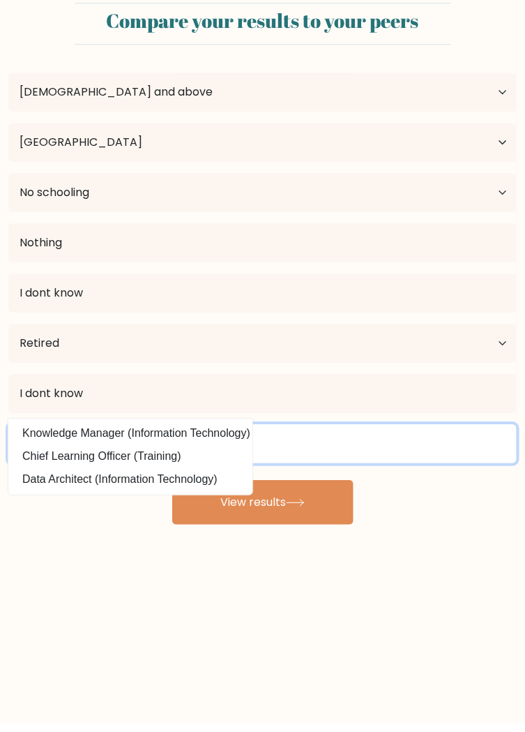
click at [452, 449] on input at bounding box center [262, 451] width 509 height 39
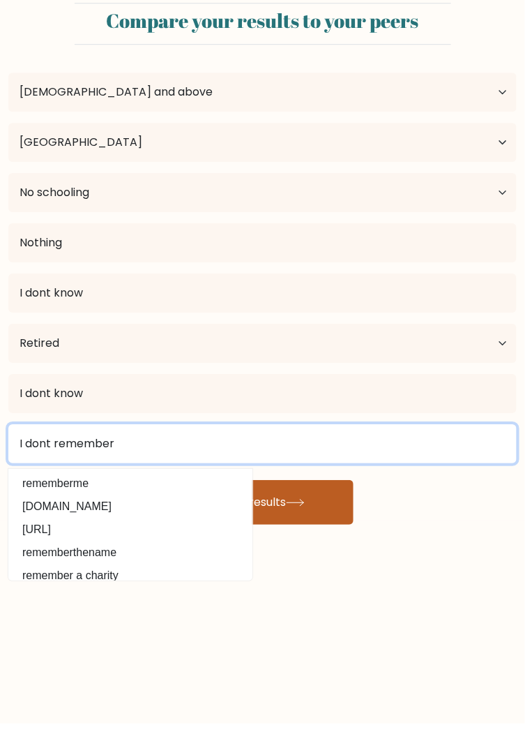
type input "I dont remember"
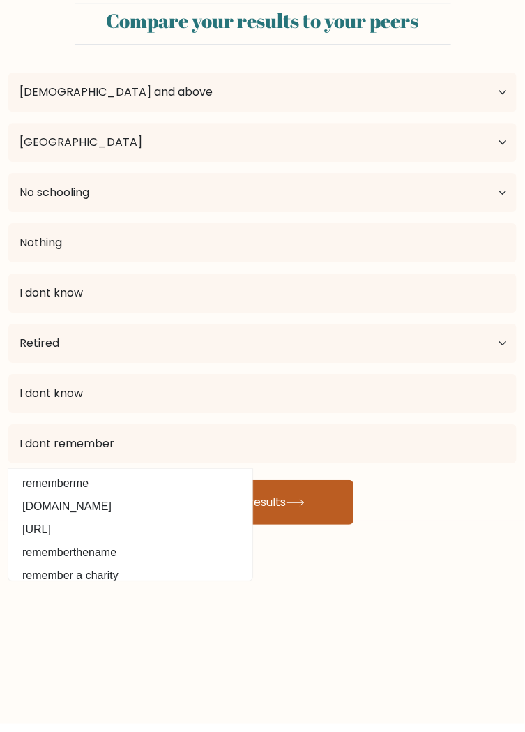
click at [331, 512] on button "View results" at bounding box center [262, 510] width 181 height 45
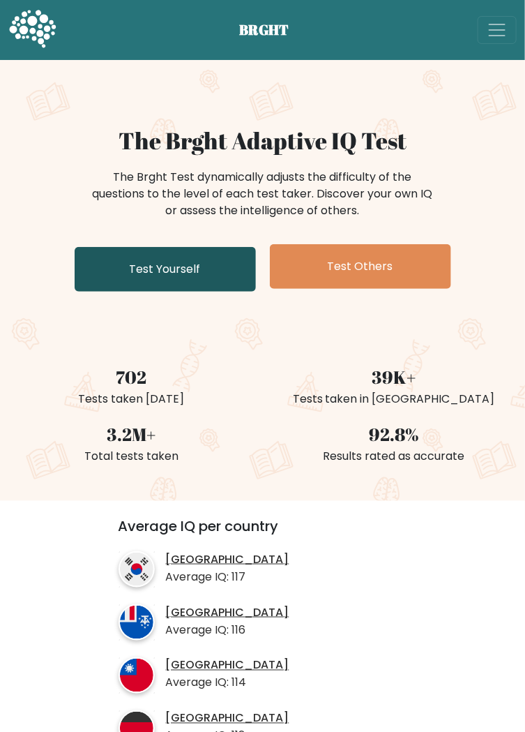
click at [93, 275] on link "Test Yourself" at bounding box center [165, 269] width 181 height 45
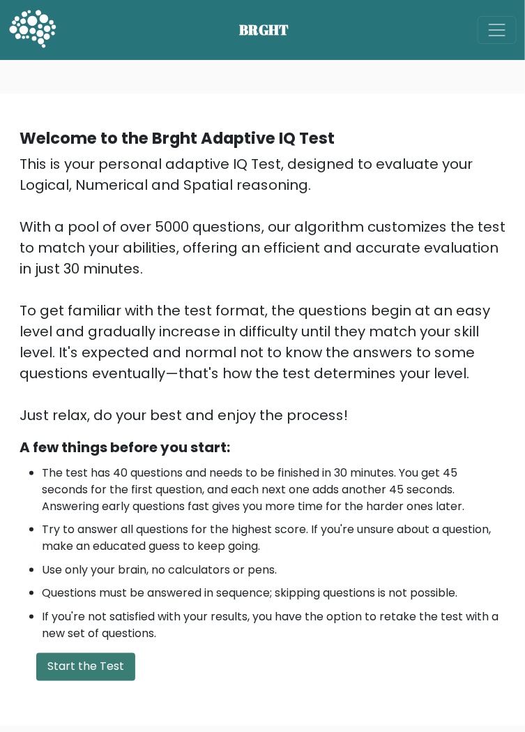
click at [75, 677] on button "Start the Test" at bounding box center [85, 667] width 99 height 28
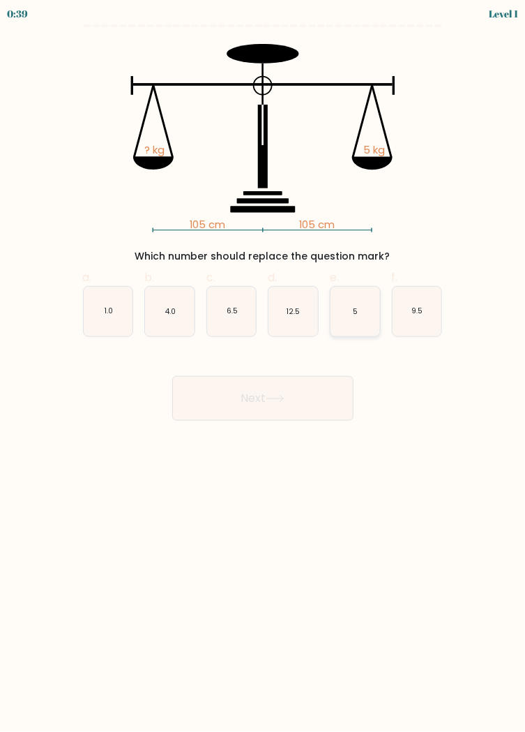
click at [350, 324] on icon "5" at bounding box center [356, 312] width 50 height 50
click at [264, 366] on input "e. 5" at bounding box center [263, 370] width 1 height 9
radio input "true"
click at [329, 404] on button "Next" at bounding box center [262, 398] width 181 height 45
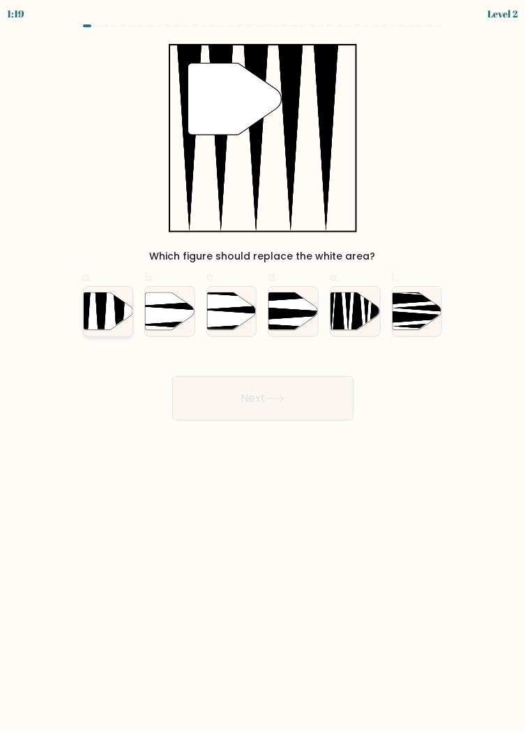
click at [98, 308] on icon at bounding box center [101, 332] width 13 height 98
click at [263, 366] on input "a." at bounding box center [263, 370] width 1 height 9
radio input "true"
click at [326, 392] on button "Next" at bounding box center [262, 398] width 181 height 45
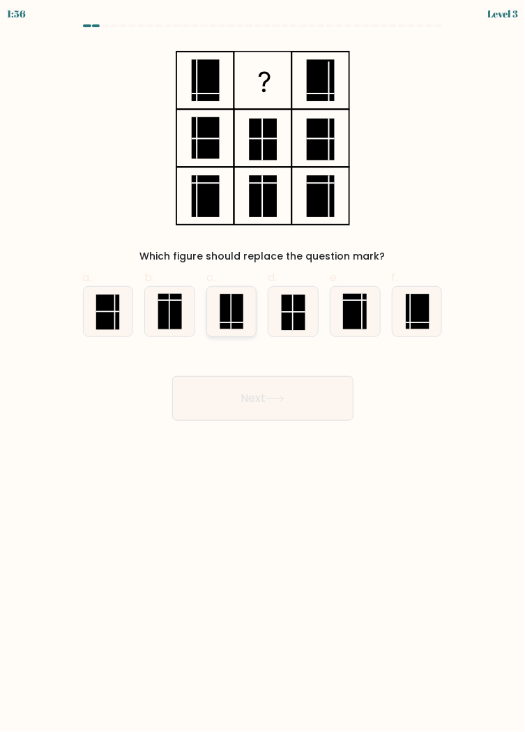
click at [218, 317] on icon at bounding box center [232, 312] width 50 height 50
click at [263, 366] on input "c." at bounding box center [263, 370] width 1 height 9
radio input "true"
click at [336, 411] on button "Next" at bounding box center [262, 398] width 181 height 45
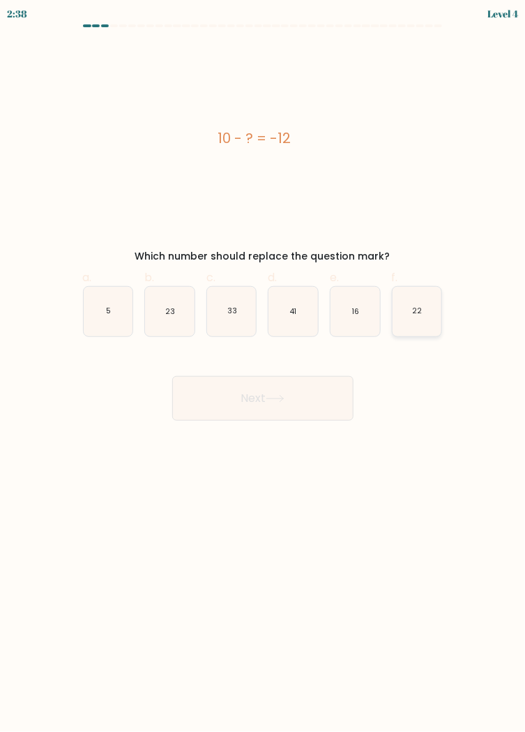
click at [430, 317] on icon "22" at bounding box center [418, 312] width 50 height 50
click at [264, 366] on input "f. 22" at bounding box center [263, 370] width 1 height 9
radio input "true"
click at [335, 397] on button "Next" at bounding box center [262, 398] width 181 height 45
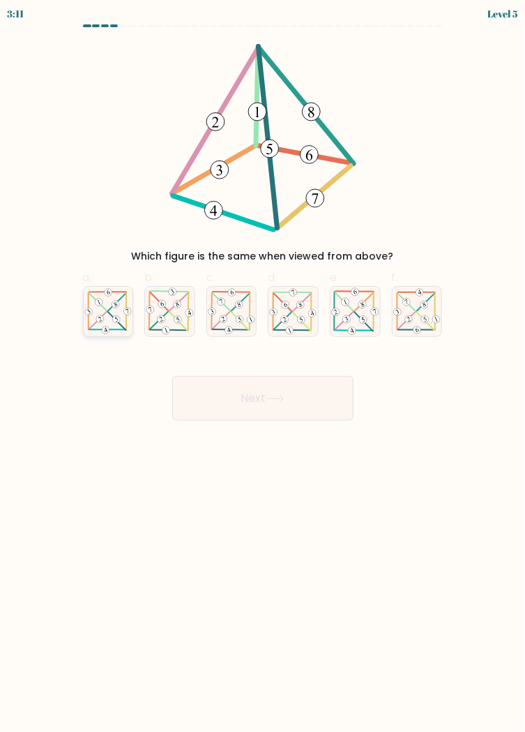
click at [102, 307] on icon at bounding box center [109, 311] width 50 height 48
click at [263, 366] on input "a." at bounding box center [263, 370] width 1 height 9
radio input "true"
click at [326, 397] on button "Next" at bounding box center [262, 398] width 181 height 45
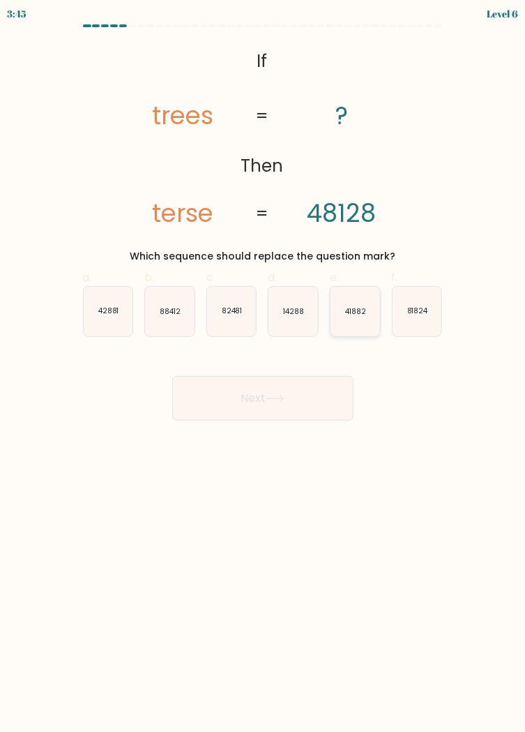
click at [357, 303] on icon "41882" at bounding box center [356, 312] width 50 height 50
click at [264, 366] on input "e. 41882" at bounding box center [263, 370] width 1 height 9
radio input "true"
click at [322, 406] on button "Next" at bounding box center [262, 398] width 181 height 45
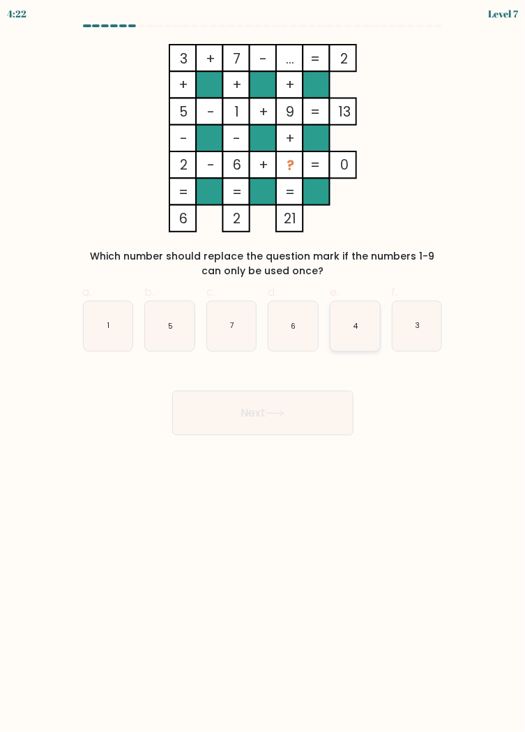
click at [354, 325] on text "4" at bounding box center [356, 326] width 5 height 10
click at [264, 366] on input "e. 4" at bounding box center [263, 370] width 1 height 9
radio input "true"
click at [310, 414] on button "Next" at bounding box center [262, 413] width 181 height 45
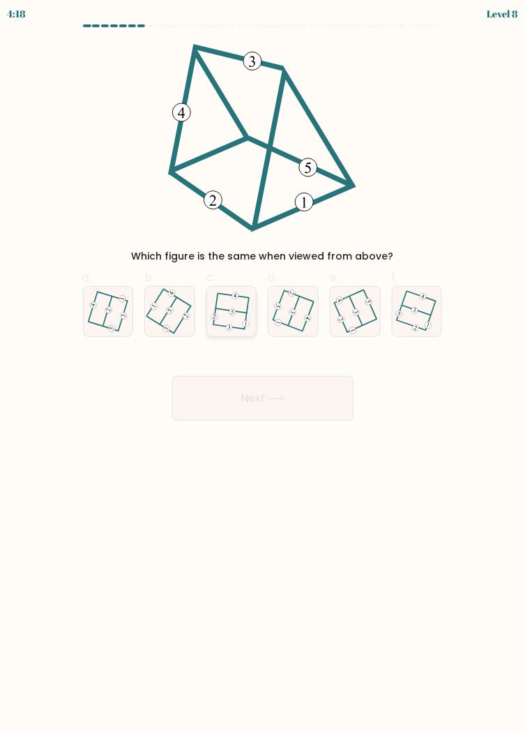
click at [223, 314] on icon at bounding box center [231, 312] width 39 height 40
click at [263, 366] on input "c." at bounding box center [263, 370] width 1 height 9
radio input "true"
click at [283, 396] on icon at bounding box center [274, 399] width 17 height 6
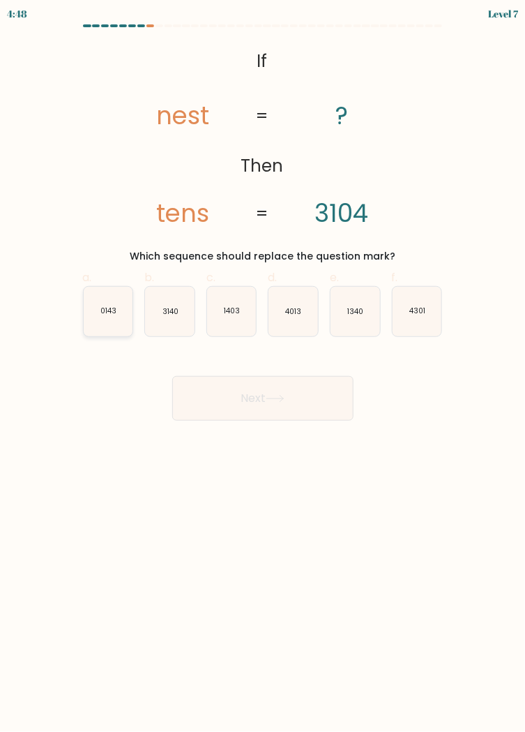
click at [112, 312] on text "0143" at bounding box center [108, 311] width 16 height 10
click at [263, 366] on input "a. 0143" at bounding box center [263, 370] width 1 height 9
radio input "true"
click at [332, 409] on button "Next" at bounding box center [262, 398] width 181 height 45
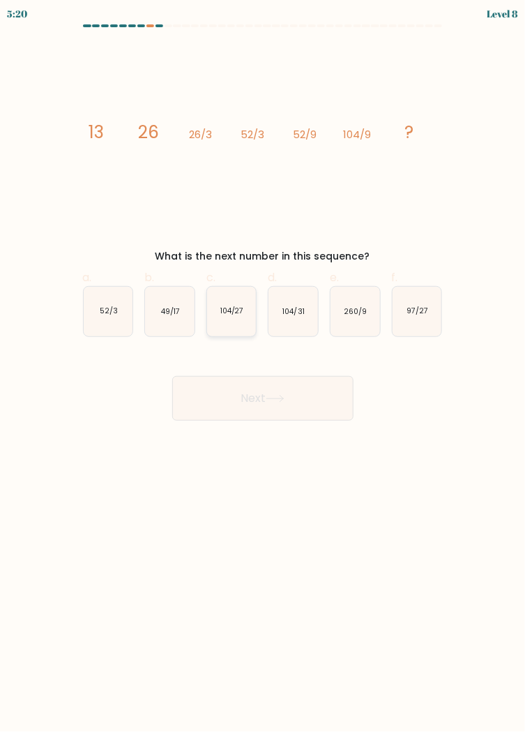
click at [227, 310] on text "104/27" at bounding box center [232, 311] width 24 height 10
click at [263, 366] on input "c. 104/27" at bounding box center [263, 370] width 1 height 9
radio input "true"
click at [329, 402] on button "Next" at bounding box center [262, 398] width 181 height 45
